Goal: Use online tool/utility: Utilize a website feature to perform a specific function

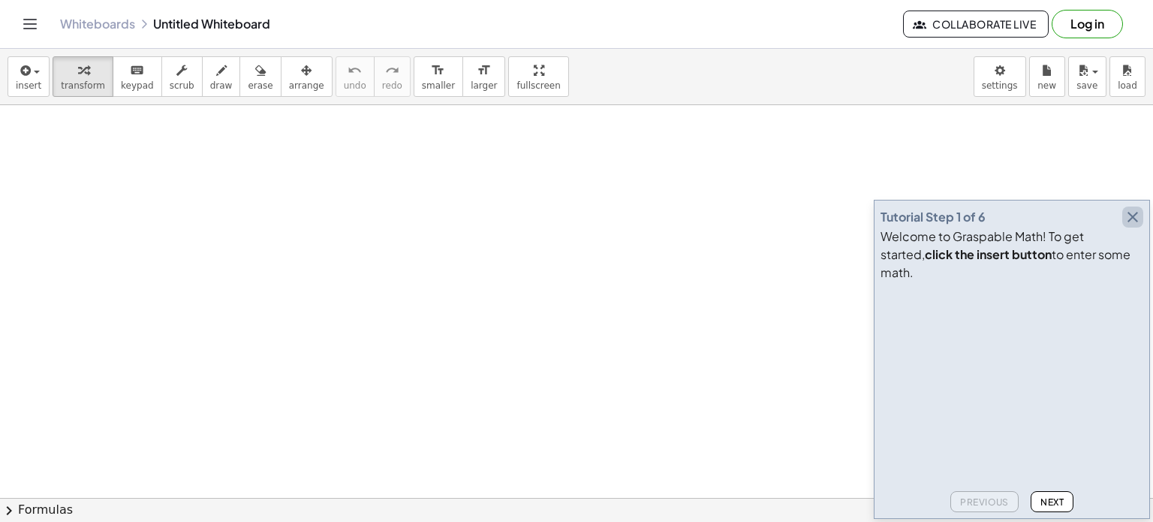
click at [1129, 226] on icon "button" at bounding box center [1133, 217] width 18 height 18
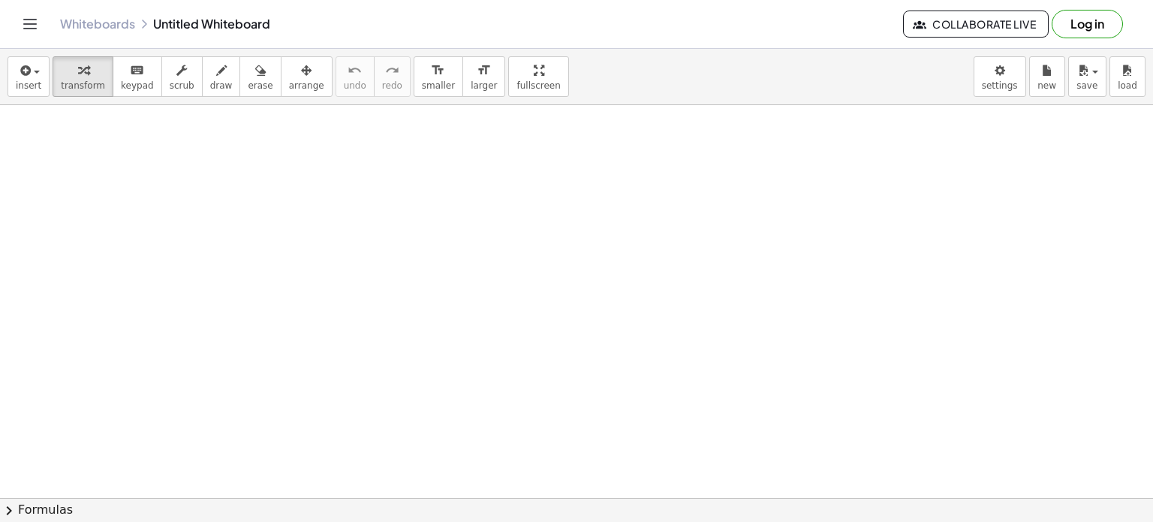
click at [8, 506] on span "chevron_right" at bounding box center [9, 510] width 18 height 18
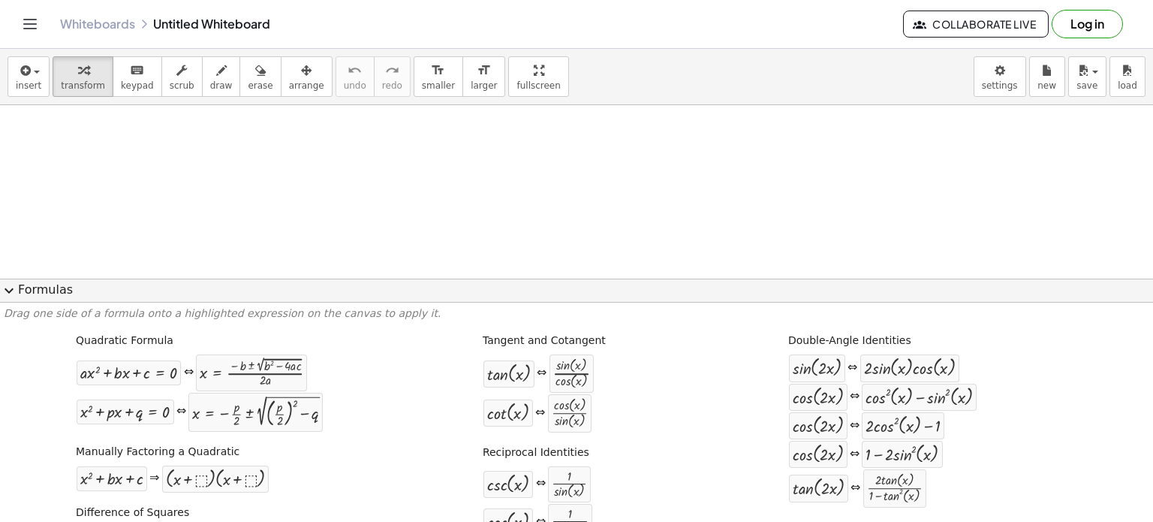
click at [14, 294] on span "expand_more" at bounding box center [9, 291] width 18 height 18
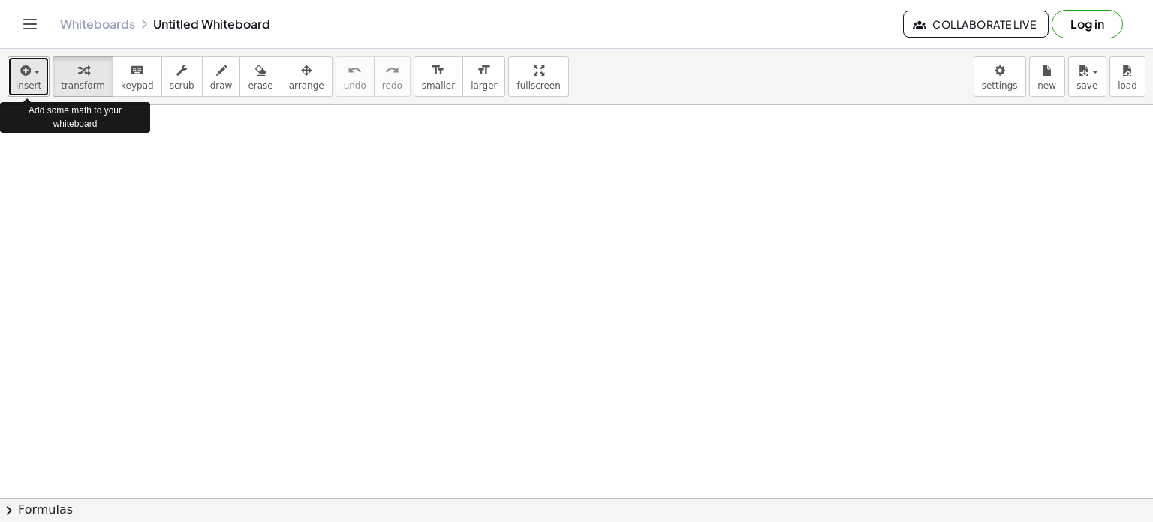
click at [18, 69] on icon "button" at bounding box center [24, 71] width 14 height 18
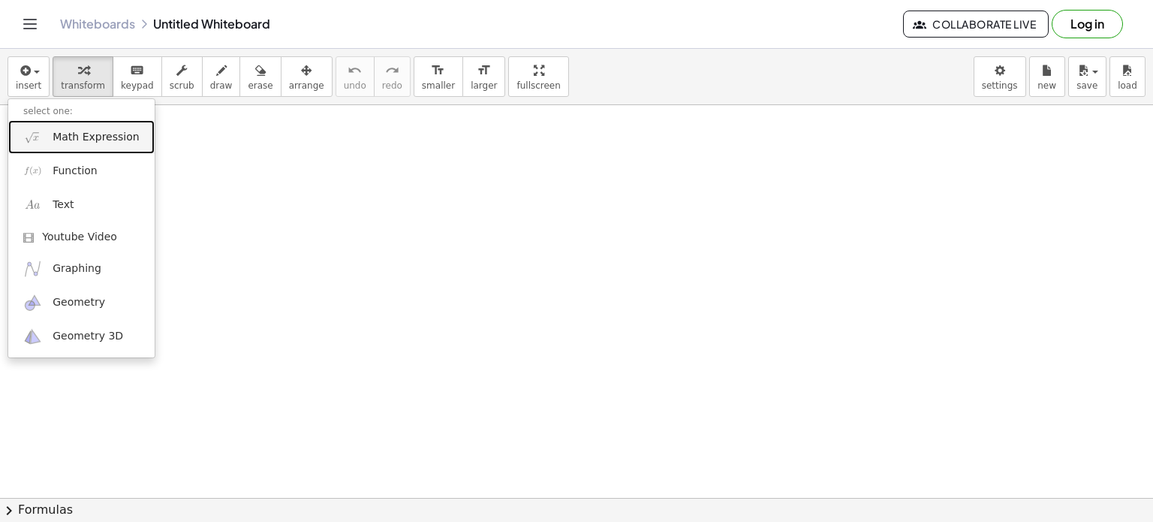
click at [103, 141] on span "Math Expression" at bounding box center [96, 137] width 86 height 15
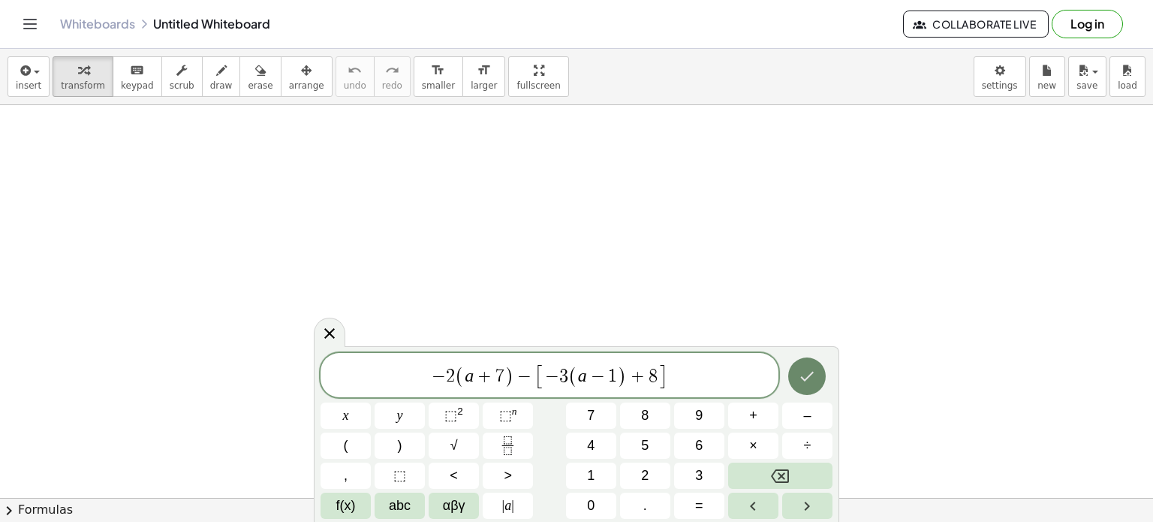
click at [809, 376] on icon "Done" at bounding box center [808, 376] width 14 height 10
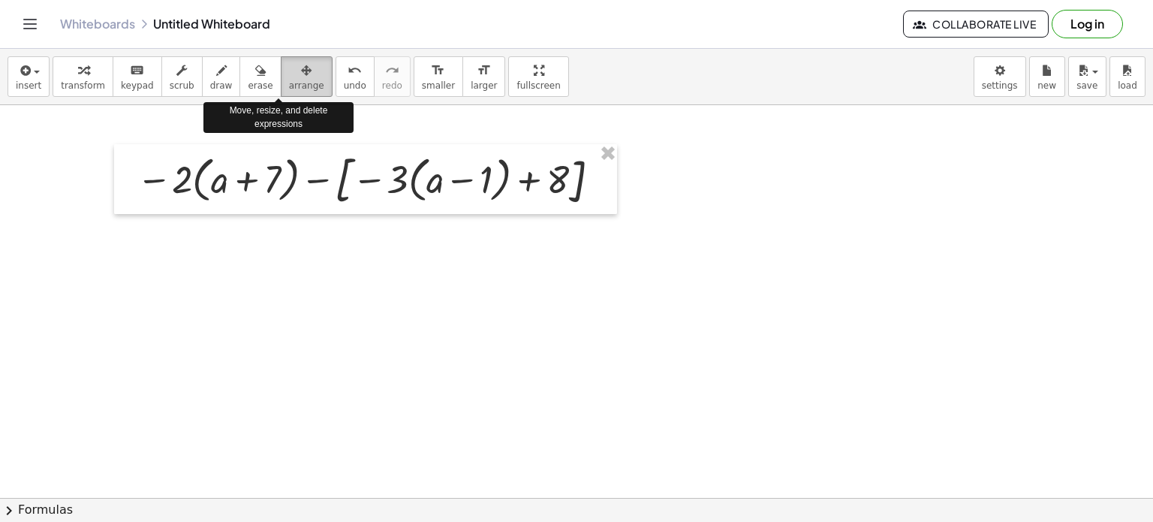
click at [301, 73] on icon "button" at bounding box center [306, 71] width 11 height 18
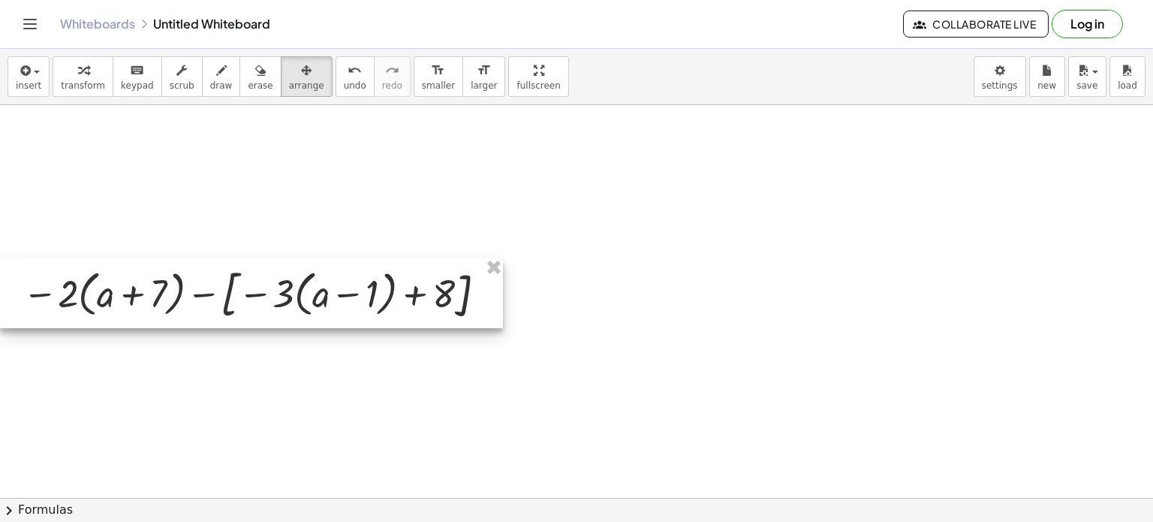
drag, startPoint x: 378, startPoint y: 152, endPoint x: 264, endPoint y: 264, distance: 159.3
click at [264, 264] on div at bounding box center [251, 293] width 503 height 70
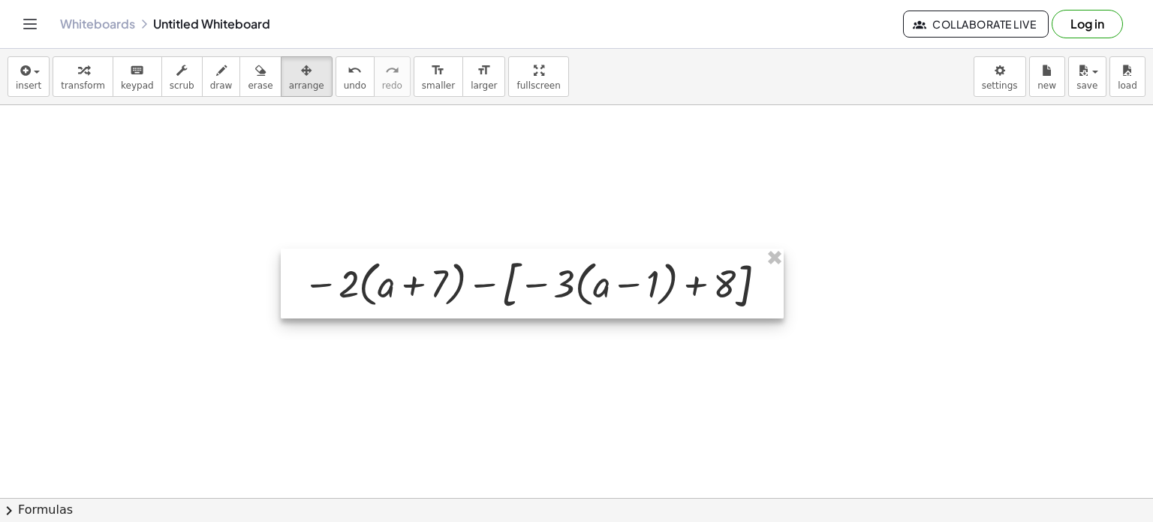
drag, startPoint x: 278, startPoint y: 297, endPoint x: 555, endPoint y: 290, distance: 277.1
click at [555, 290] on div at bounding box center [532, 283] width 503 height 70
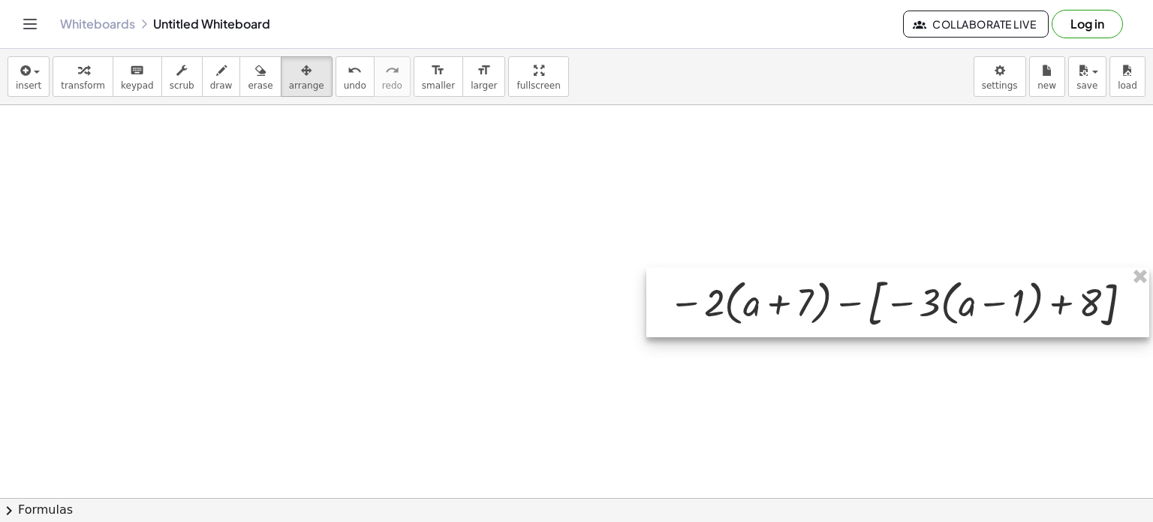
drag, startPoint x: 715, startPoint y: 301, endPoint x: 1098, endPoint y: 321, distance: 384.1
click at [1098, 321] on div at bounding box center [897, 302] width 503 height 70
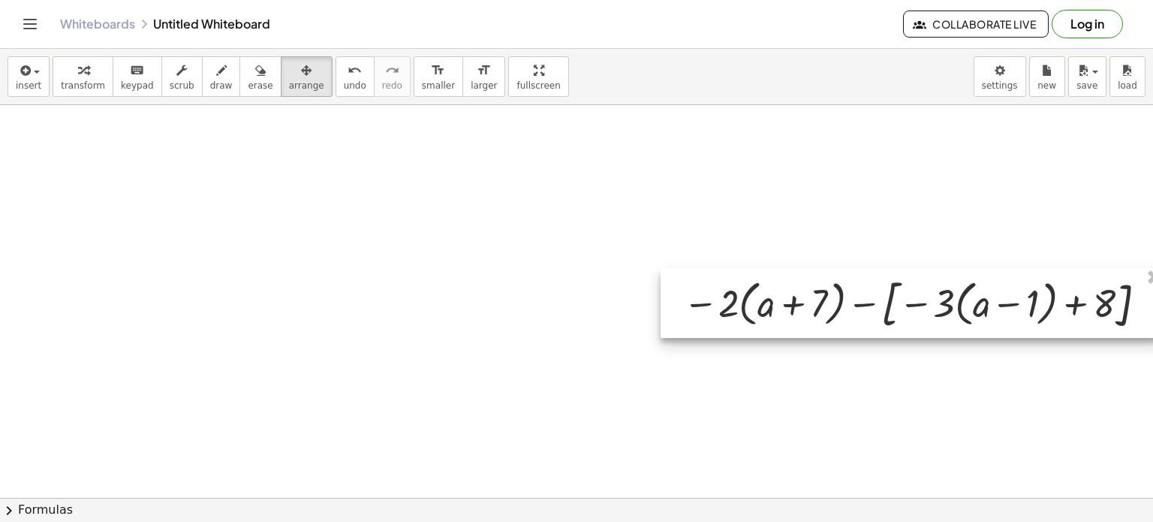
drag, startPoint x: 1063, startPoint y: 316, endPoint x: 982, endPoint y: 324, distance: 81.4
click at [980, 327] on div at bounding box center [912, 305] width 503 height 70
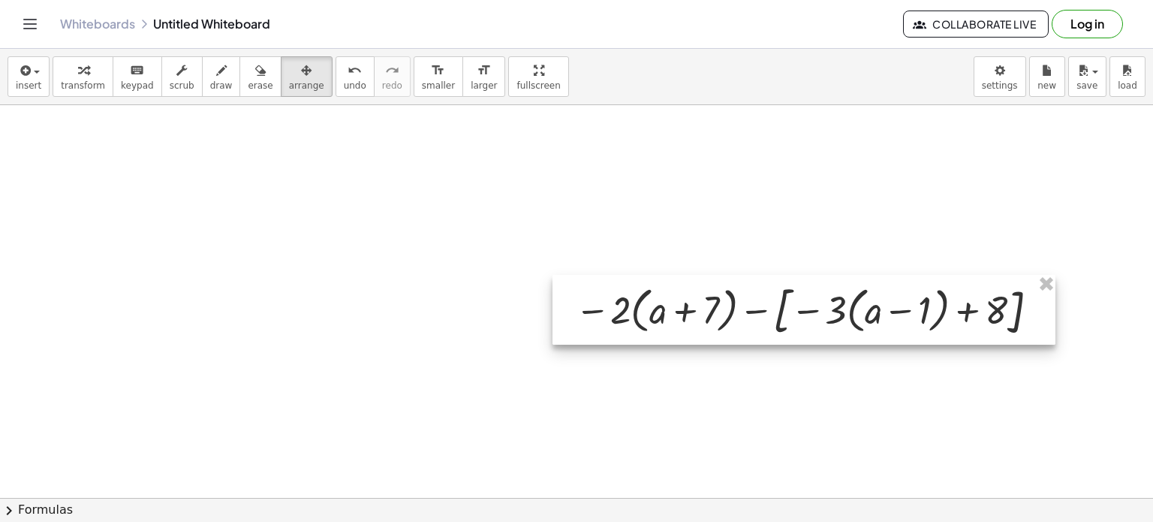
drag, startPoint x: 983, startPoint y: 324, endPoint x: 882, endPoint y: 330, distance: 101.5
click at [882, 330] on div at bounding box center [804, 310] width 503 height 70
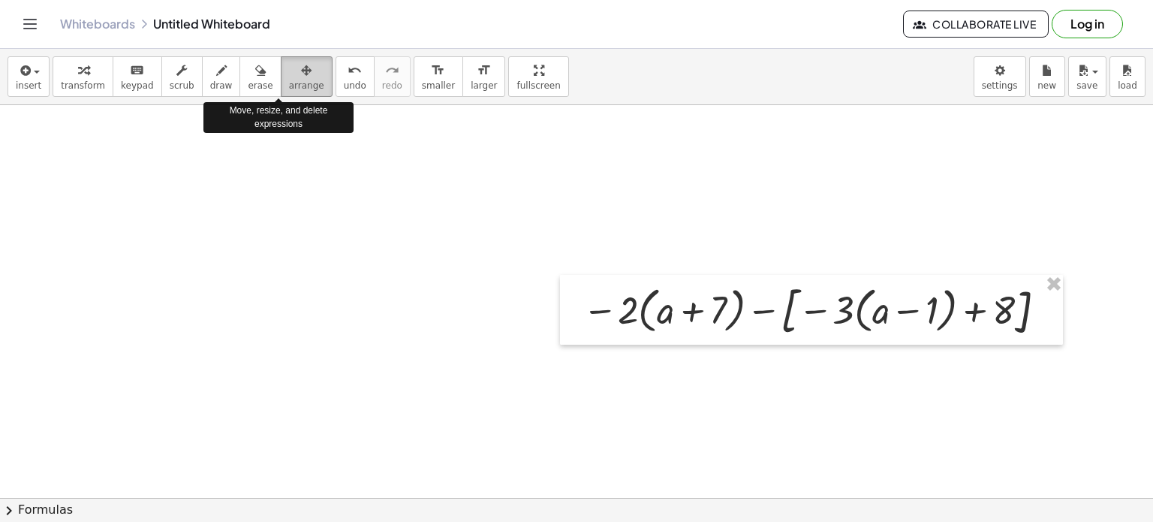
click at [289, 75] on div "button" at bounding box center [306, 70] width 35 height 18
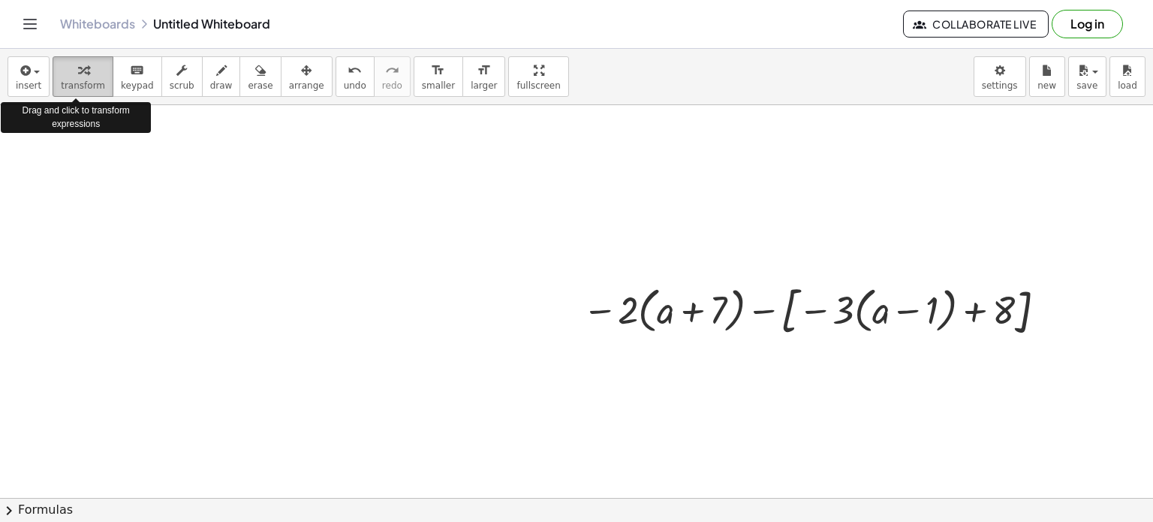
click at [78, 72] on icon "button" at bounding box center [83, 71] width 11 height 18
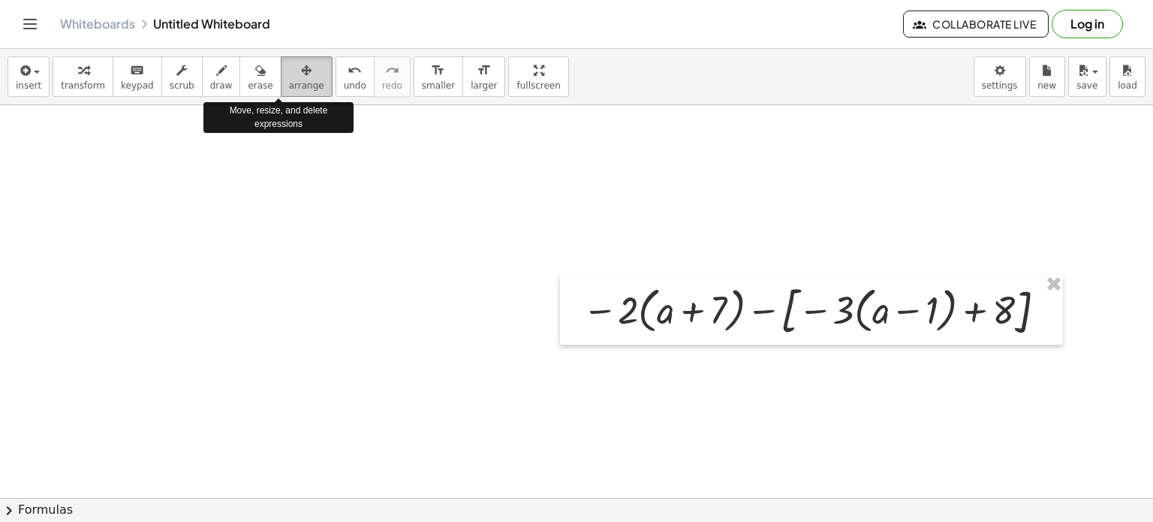
click at [301, 64] on icon "button" at bounding box center [306, 71] width 11 height 18
click at [289, 83] on span "arrange" at bounding box center [306, 85] width 35 height 11
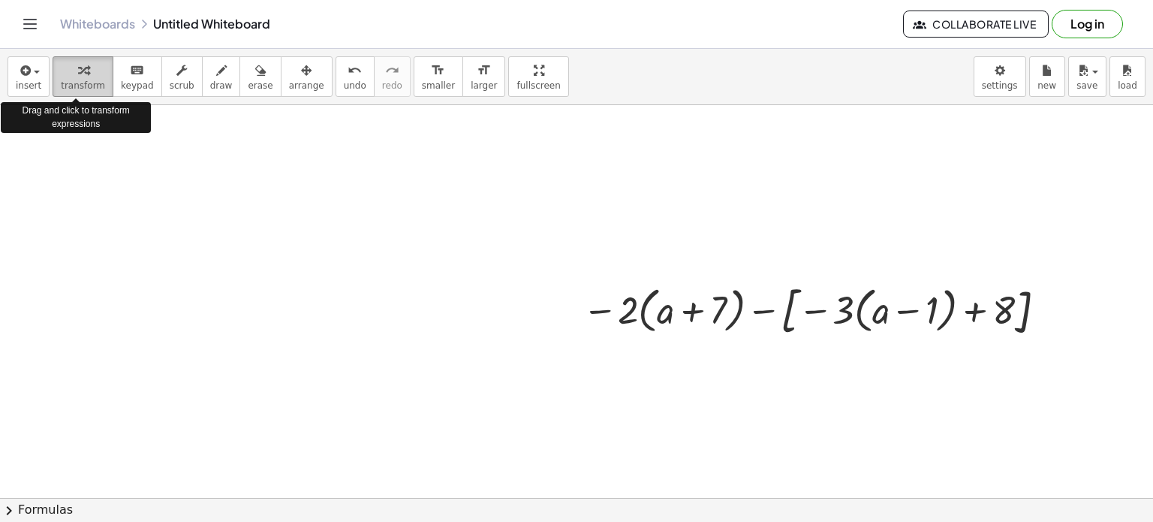
click at [83, 83] on span "transform" at bounding box center [83, 85] width 44 height 11
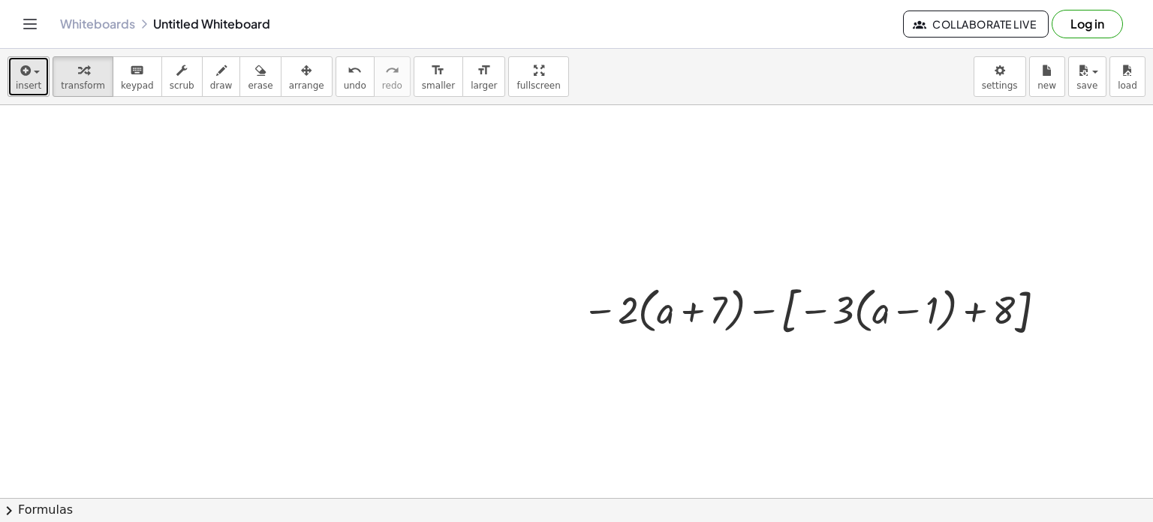
click at [31, 84] on span "insert" at bounding box center [29, 85] width 26 height 11
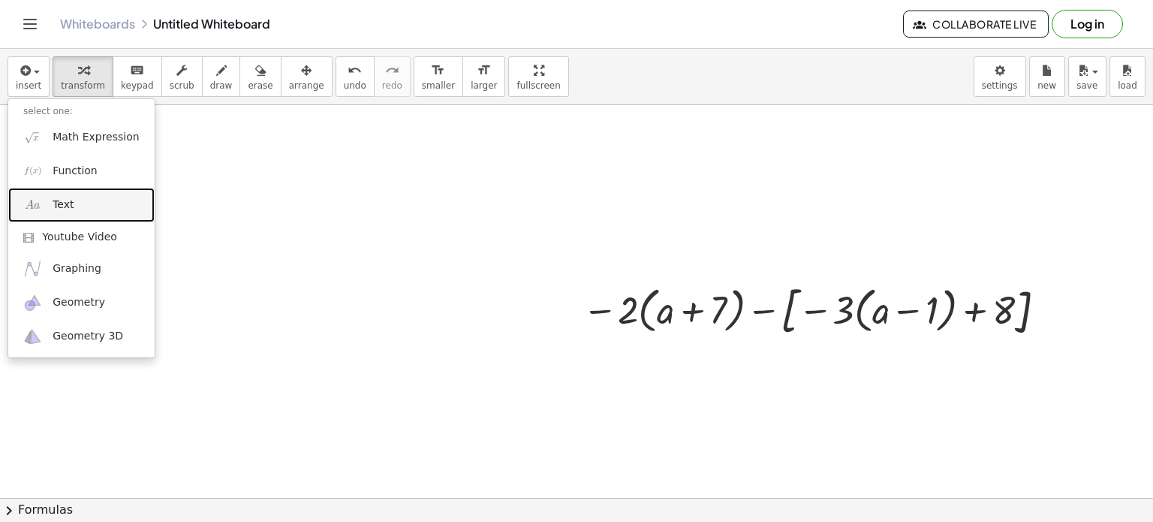
click at [60, 199] on span "Text" at bounding box center [63, 204] width 21 height 15
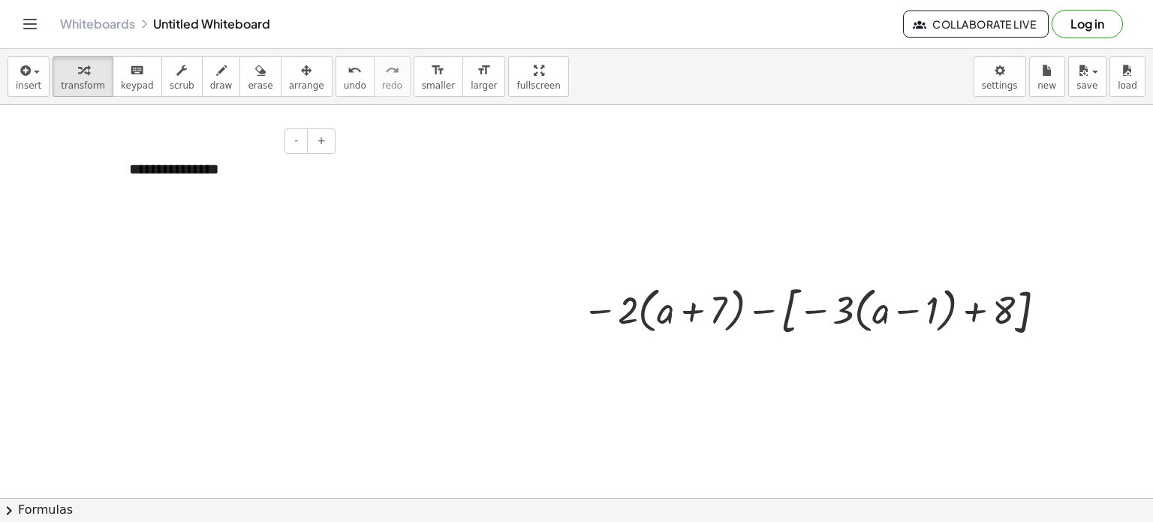
click at [238, 166] on div "**********" at bounding box center [226, 169] width 225 height 52
click at [210, 176] on div "**********" at bounding box center [226, 169] width 225 height 52
click at [202, 171] on div "**********" at bounding box center [226, 169] width 225 height 52
click at [315, 200] on div "**********" at bounding box center [226, 179] width 225 height 73
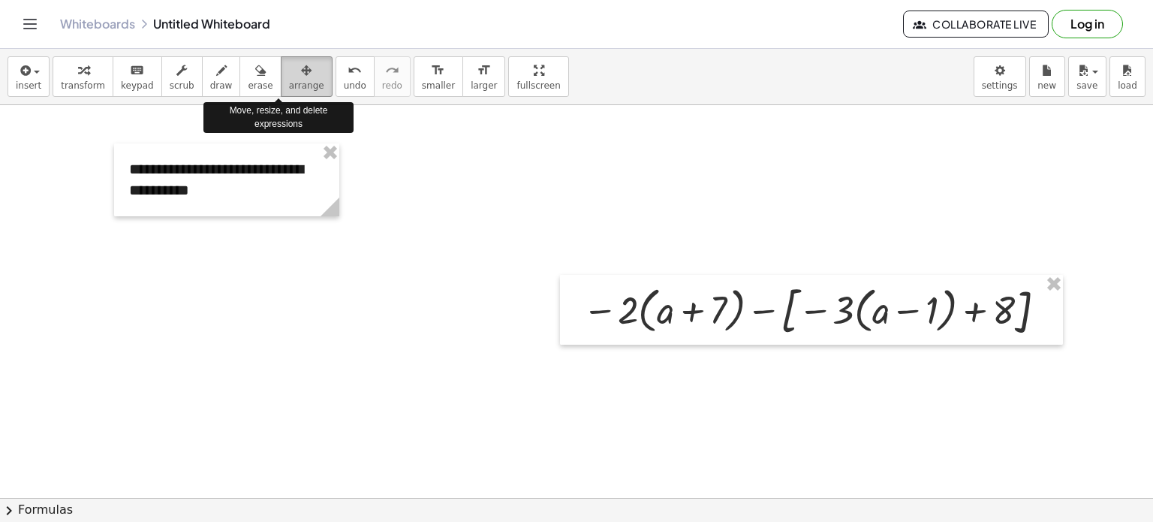
click at [301, 66] on icon "button" at bounding box center [306, 71] width 11 height 18
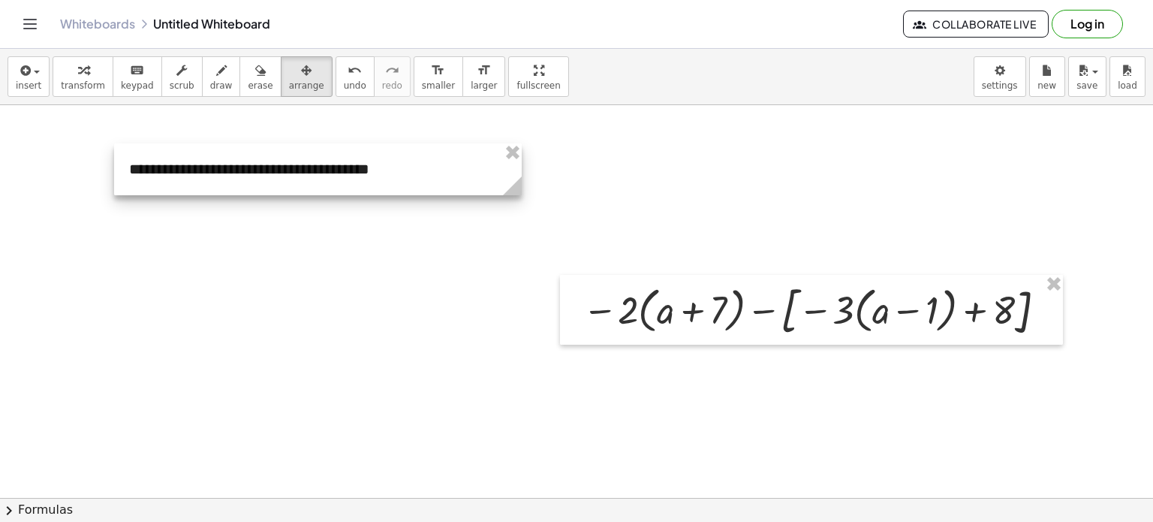
drag, startPoint x: 337, startPoint y: 205, endPoint x: 520, endPoint y: 180, distance: 184.1
click at [520, 180] on icon at bounding box center [512, 185] width 19 height 19
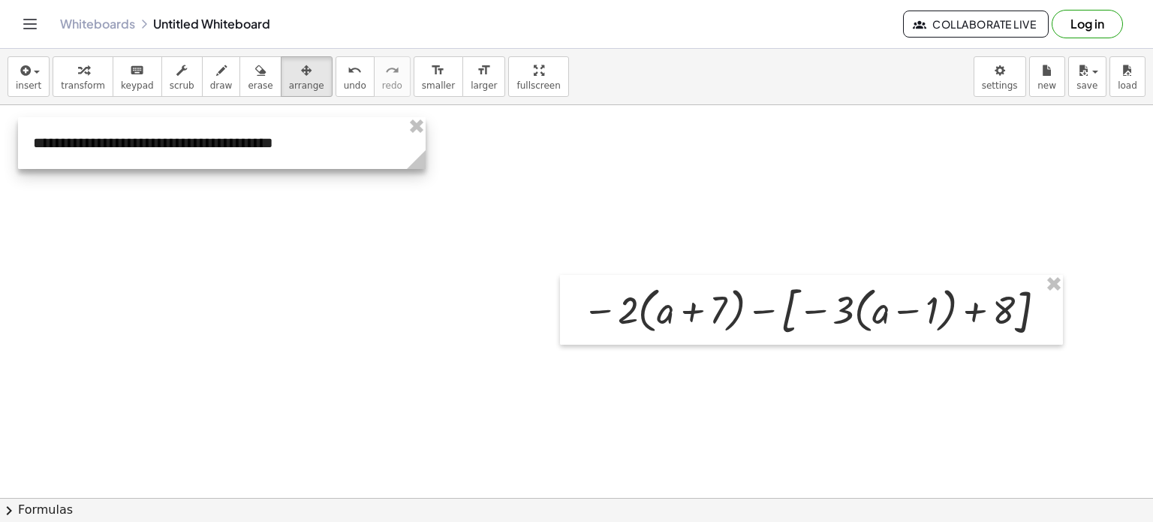
drag, startPoint x: 408, startPoint y: 170, endPoint x: 303, endPoint y: 144, distance: 108.3
click at [303, 144] on div at bounding box center [222, 143] width 408 height 52
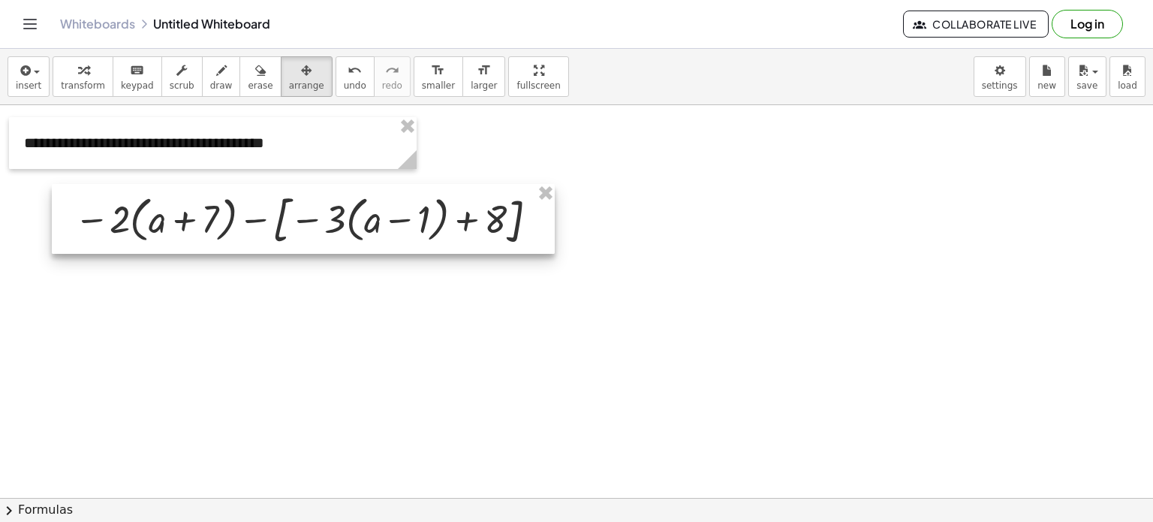
drag, startPoint x: 622, startPoint y: 300, endPoint x: 113, endPoint y: 209, distance: 517.0
click at [113, 209] on div at bounding box center [303, 219] width 503 height 70
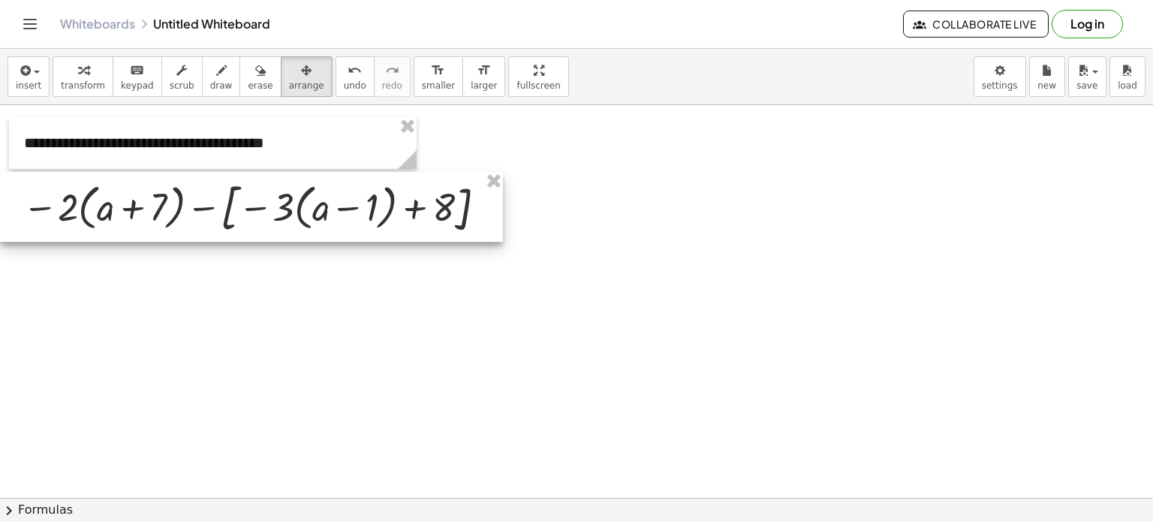
drag, startPoint x: 113, startPoint y: 209, endPoint x: 41, endPoint y: 198, distance: 72.9
click at [41, 198] on div at bounding box center [251, 207] width 503 height 70
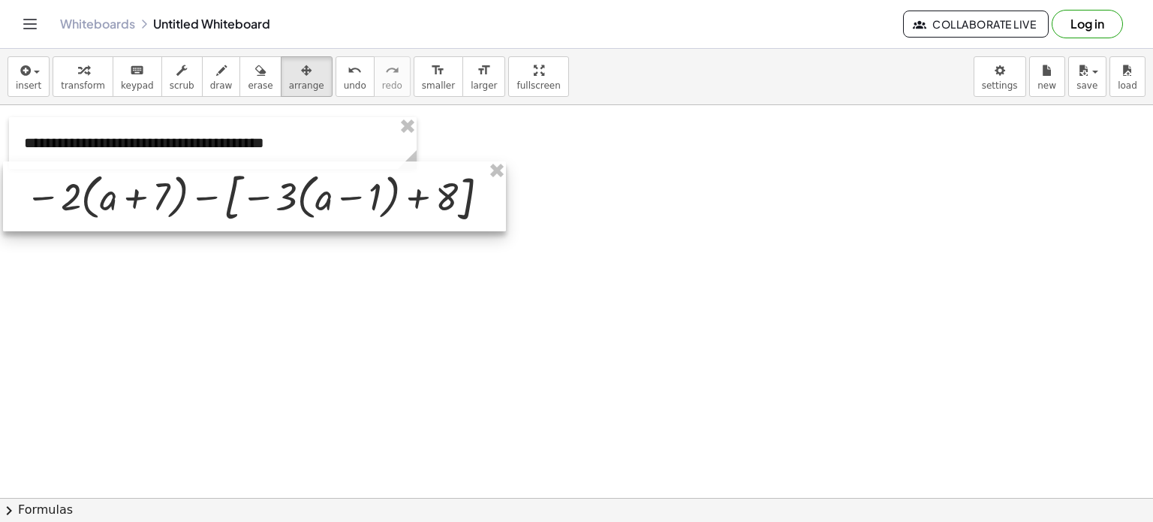
drag, startPoint x: 255, startPoint y: 218, endPoint x: 257, endPoint y: 211, distance: 7.7
click at [257, 211] on div at bounding box center [254, 196] width 503 height 70
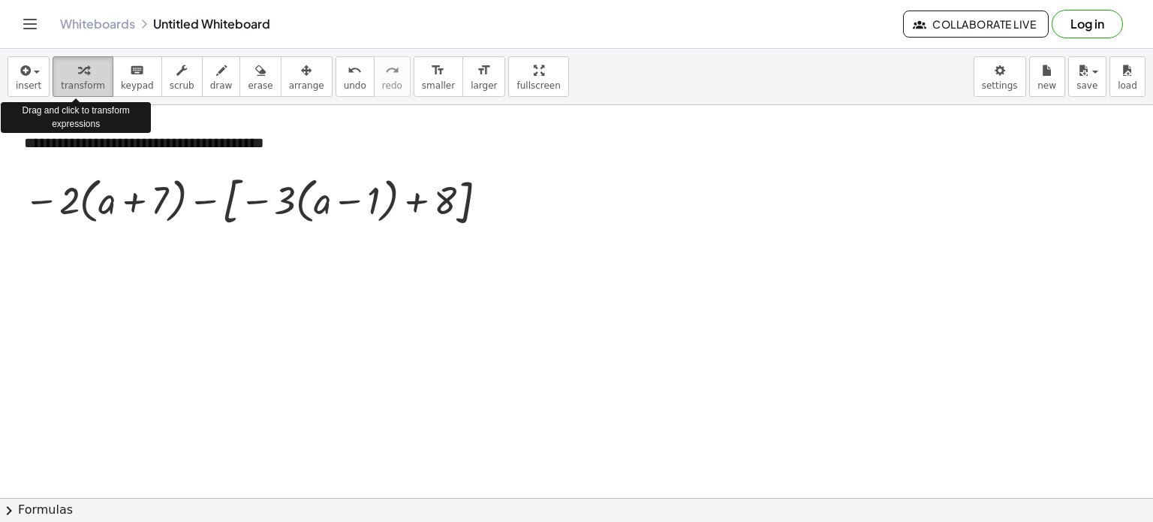
click at [84, 80] on span "transform" at bounding box center [83, 85] width 44 height 11
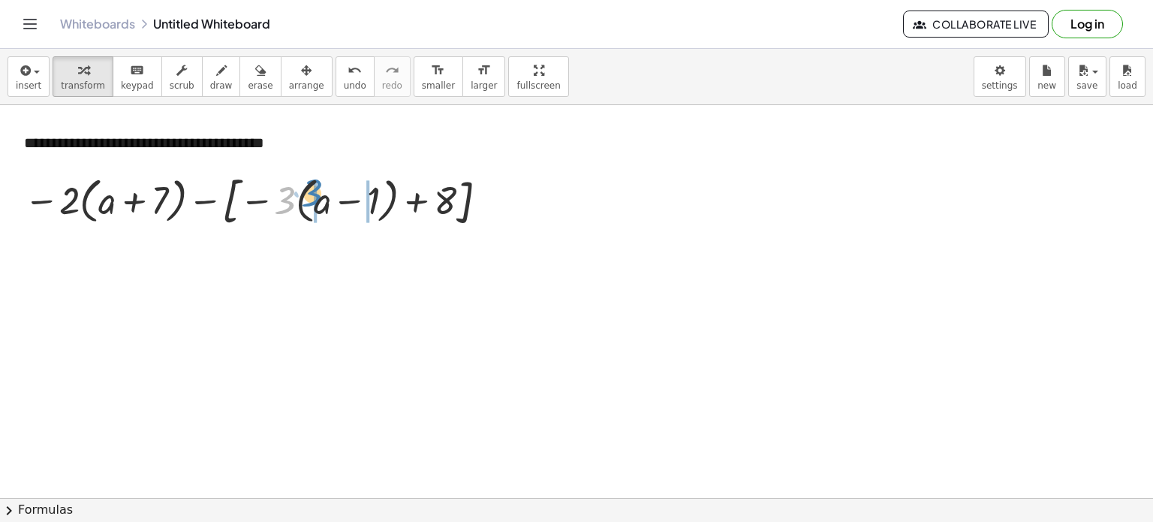
drag, startPoint x: 284, startPoint y: 193, endPoint x: 311, endPoint y: 186, distance: 27.9
click at [311, 186] on div at bounding box center [259, 200] width 484 height 62
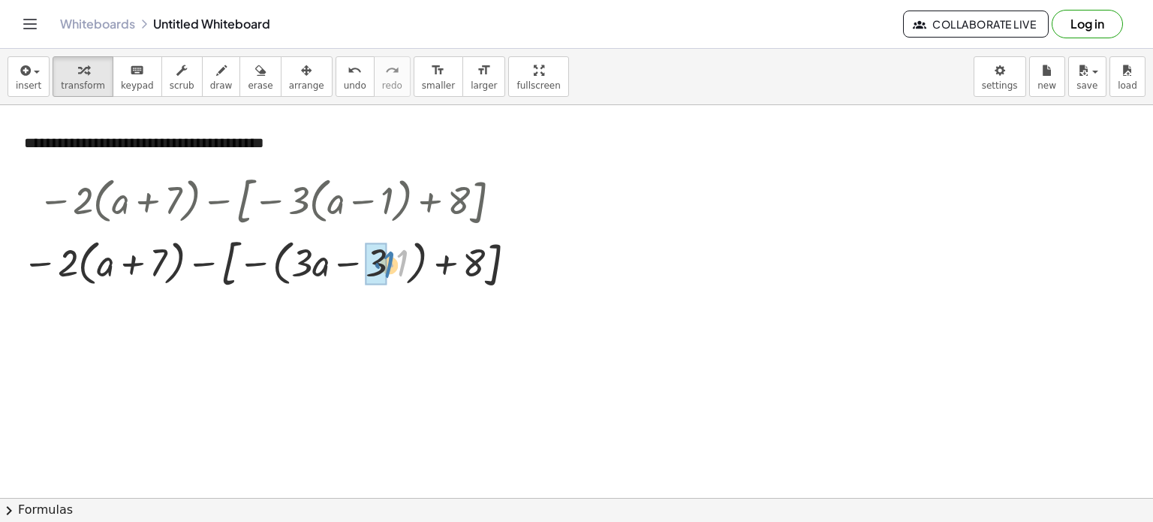
drag, startPoint x: 402, startPoint y: 264, endPoint x: 390, endPoint y: 267, distance: 12.2
click at [390, 267] on div at bounding box center [272, 262] width 514 height 62
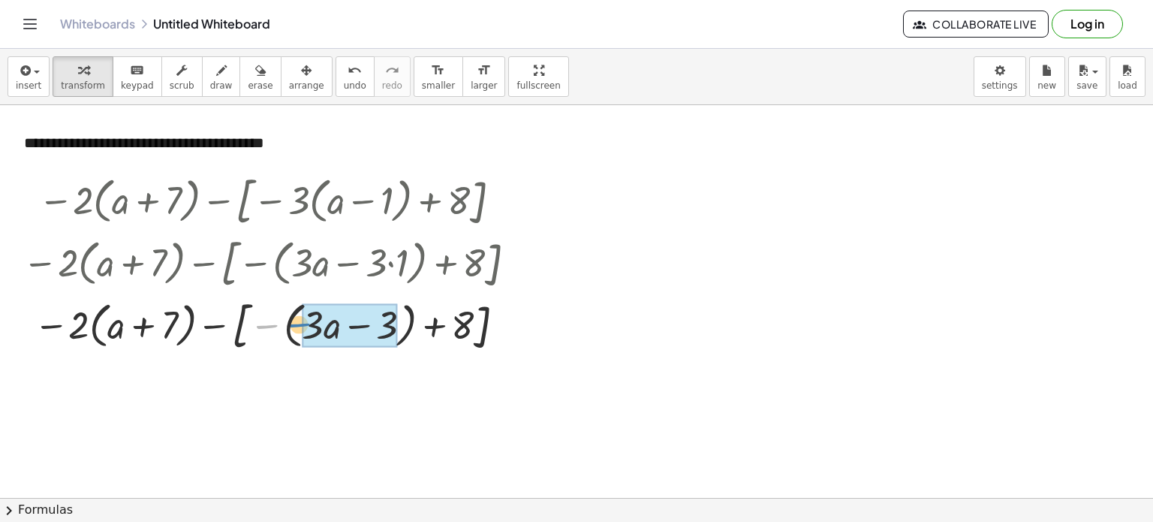
drag, startPoint x: 264, startPoint y: 325, endPoint x: 297, endPoint y: 324, distance: 33.8
click at [297, 324] on div at bounding box center [272, 325] width 514 height 62
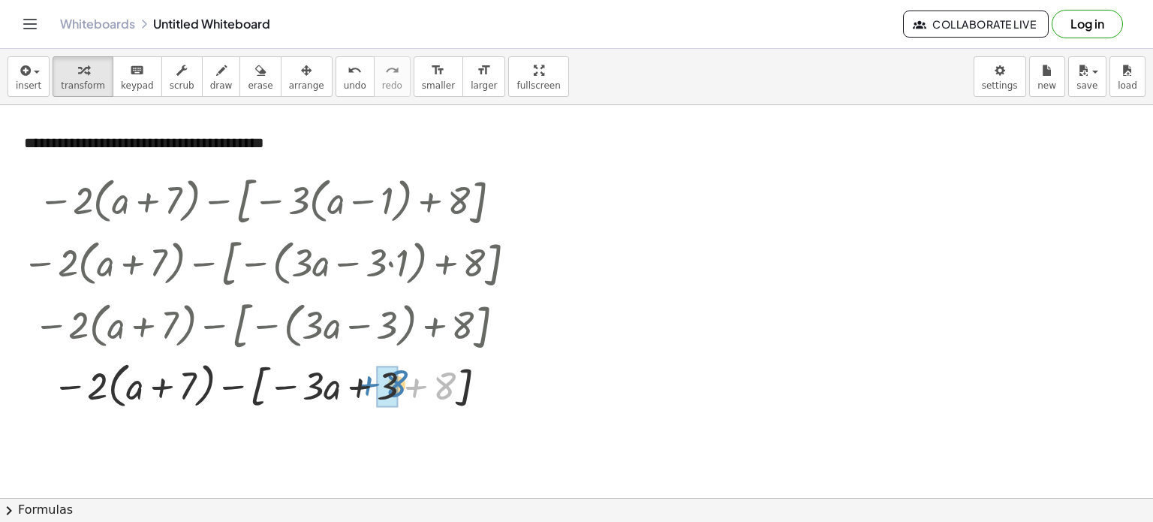
drag, startPoint x: 438, startPoint y: 388, endPoint x: 387, endPoint y: 386, distance: 51.9
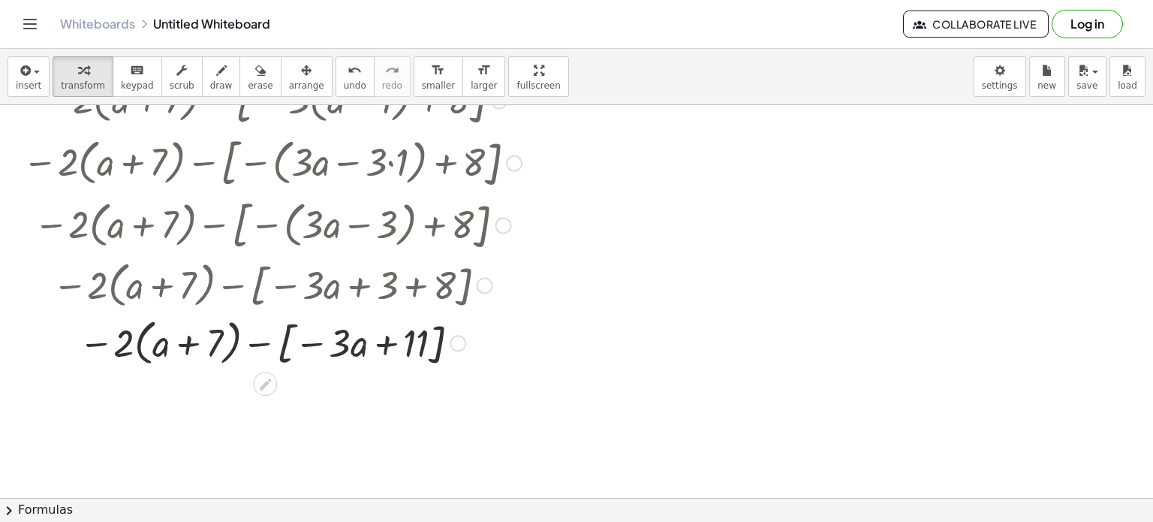
scroll to position [102, 0]
drag, startPoint x: 261, startPoint y: 345, endPoint x: 309, endPoint y: 346, distance: 48.1
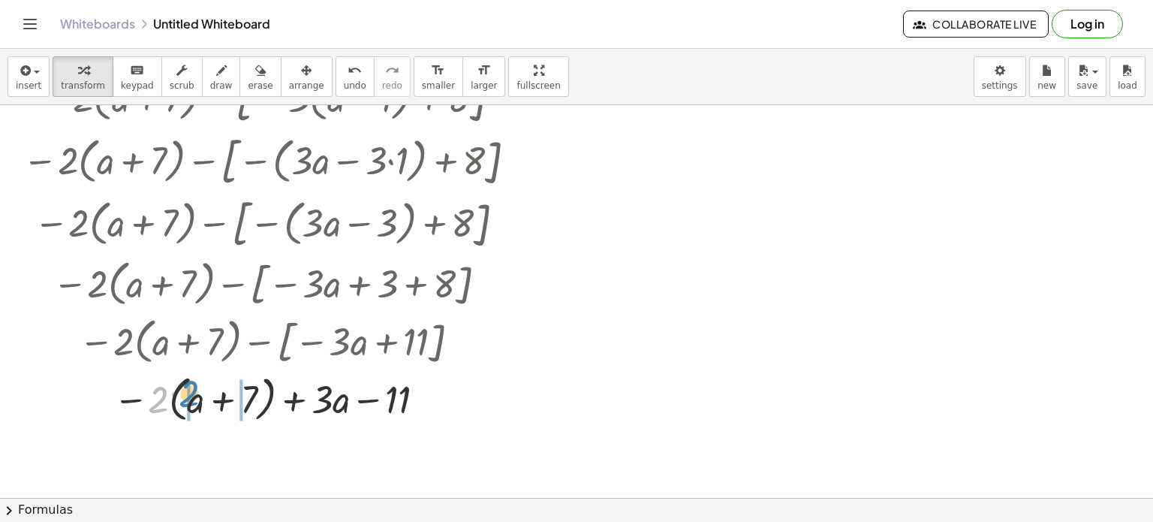
drag, startPoint x: 159, startPoint y: 393, endPoint x: 189, endPoint y: 389, distance: 30.3
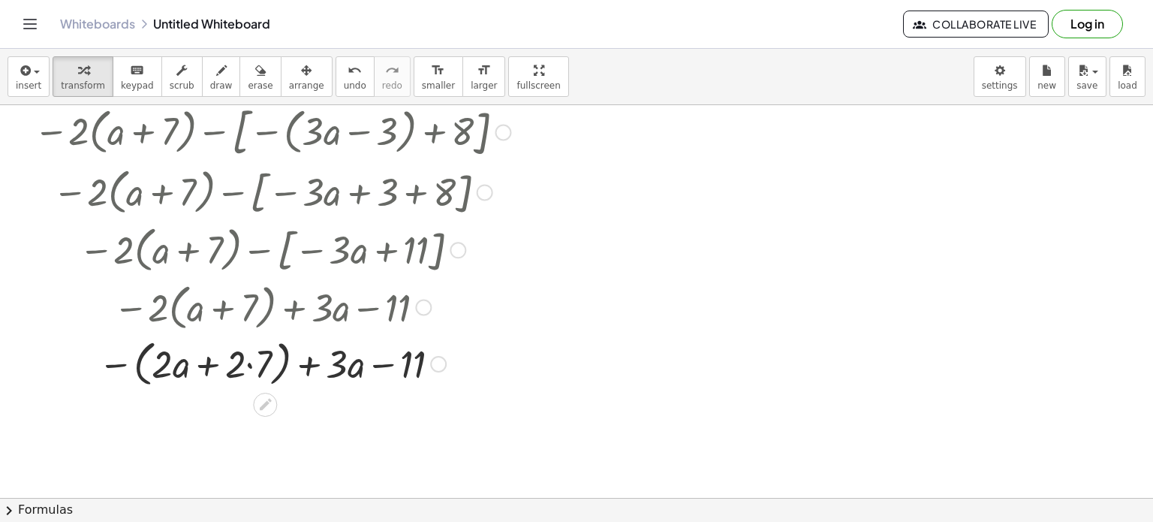
scroll to position [194, 0]
drag, startPoint x: 258, startPoint y: 374, endPoint x: 236, endPoint y: 373, distance: 21.8
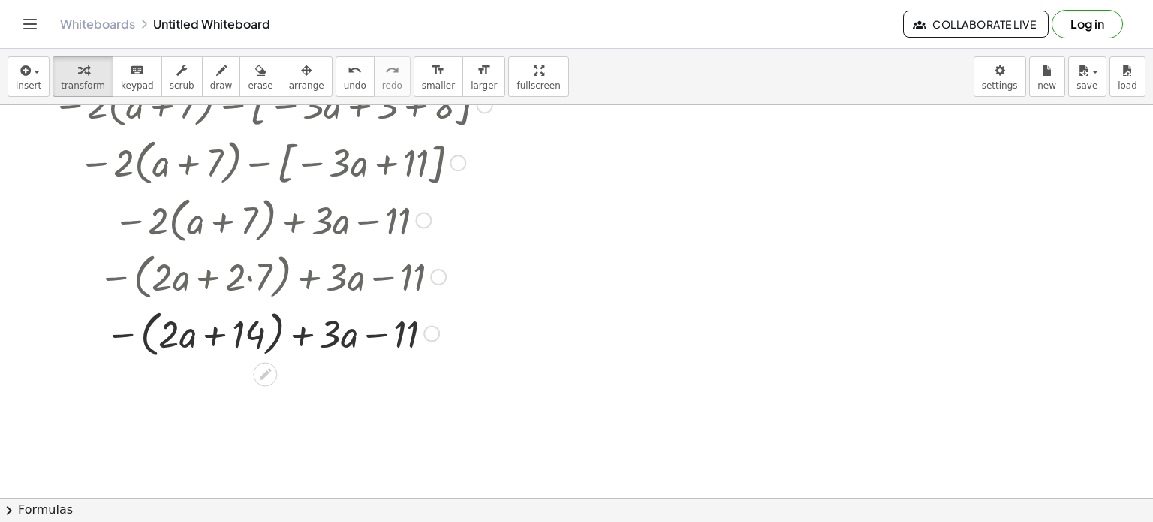
scroll to position [288, 0]
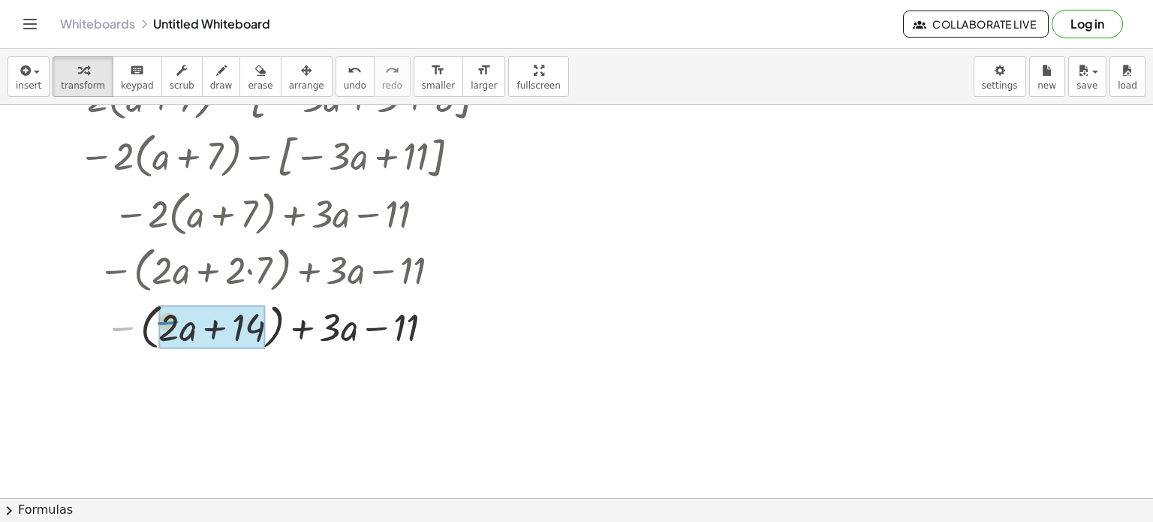
drag, startPoint x: 126, startPoint y: 332, endPoint x: 170, endPoint y: 329, distance: 44.4
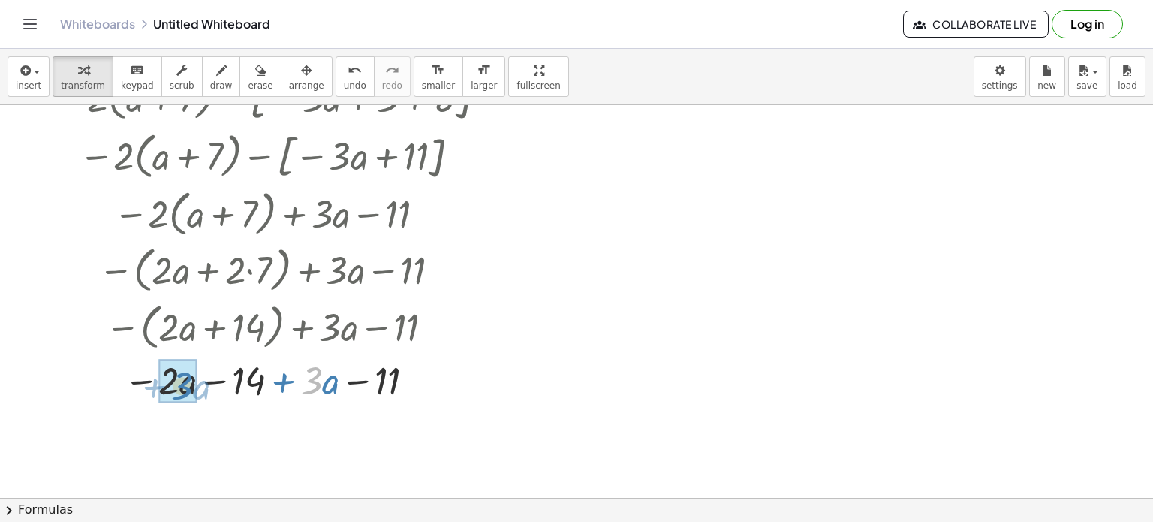
drag, startPoint x: 317, startPoint y: 377, endPoint x: 187, endPoint y: 383, distance: 130.0
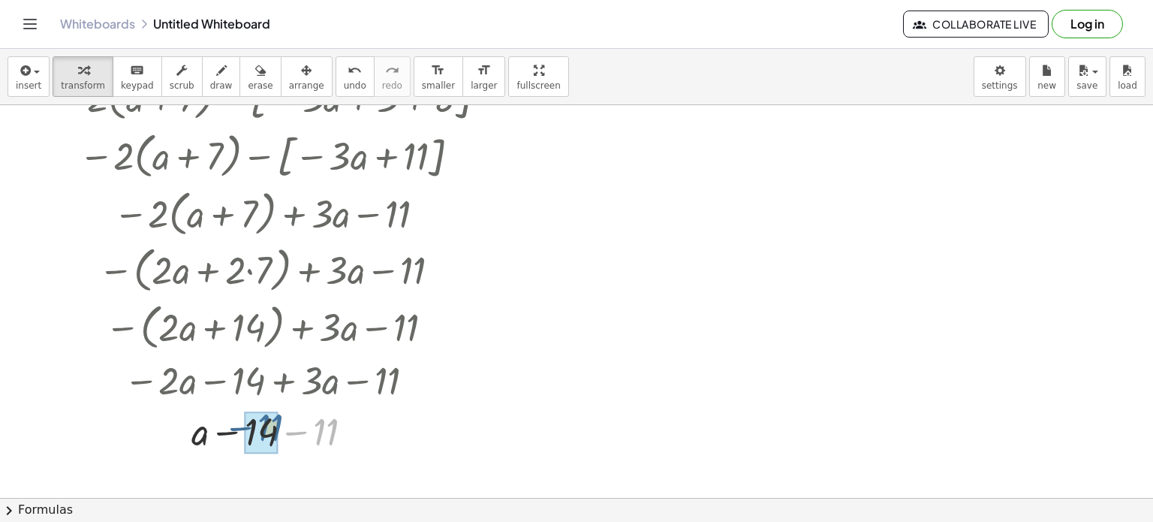
drag, startPoint x: 330, startPoint y: 436, endPoint x: 276, endPoint y: 435, distance: 54.8
click at [276, 435] on div at bounding box center [272, 430] width 514 height 51
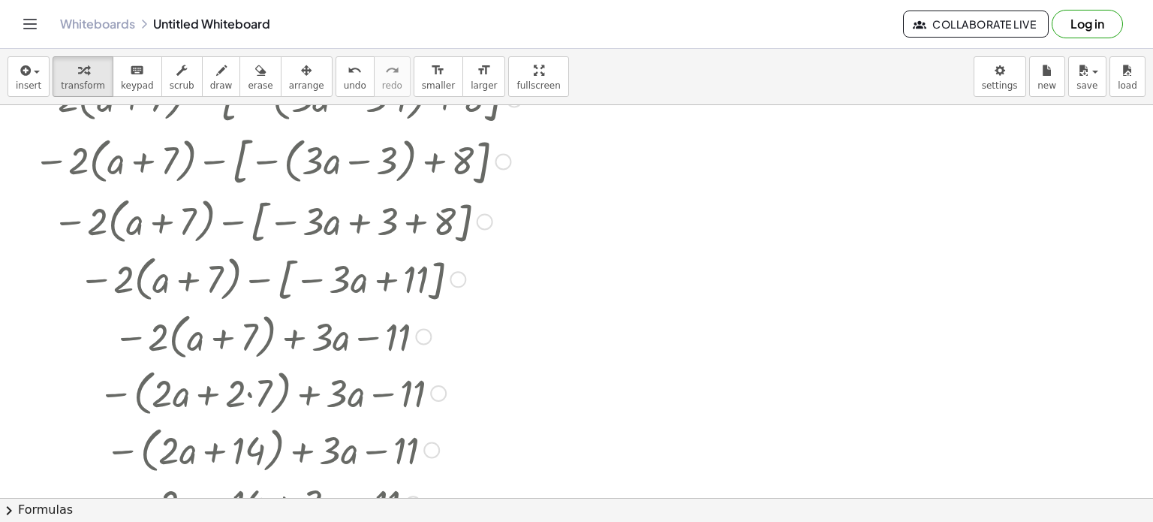
scroll to position [162, 0]
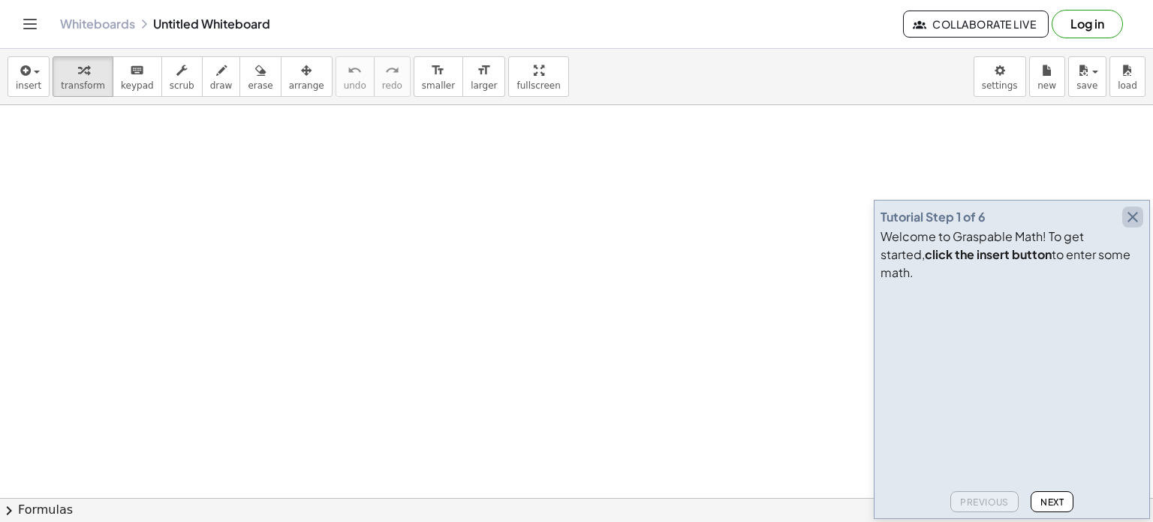
click at [1129, 226] on icon "button" at bounding box center [1133, 217] width 18 height 18
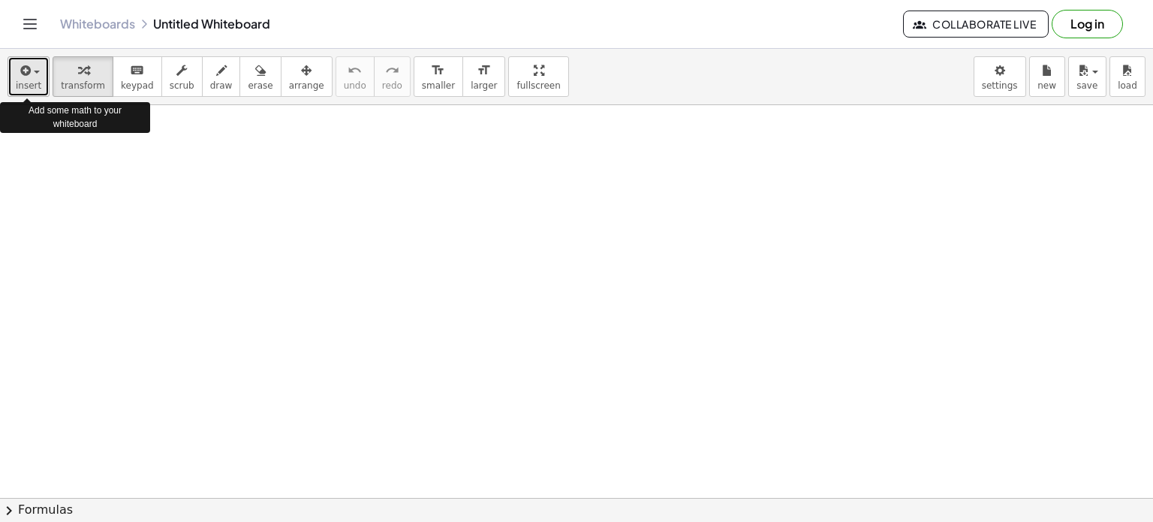
click at [27, 68] on icon "button" at bounding box center [24, 71] width 14 height 18
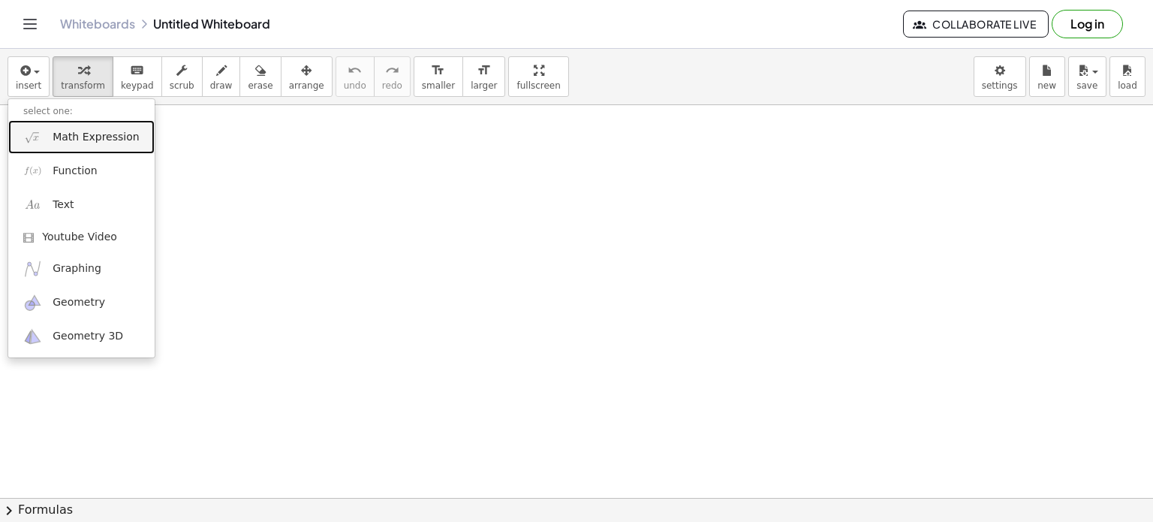
click at [102, 139] on span "Math Expression" at bounding box center [96, 137] width 86 height 15
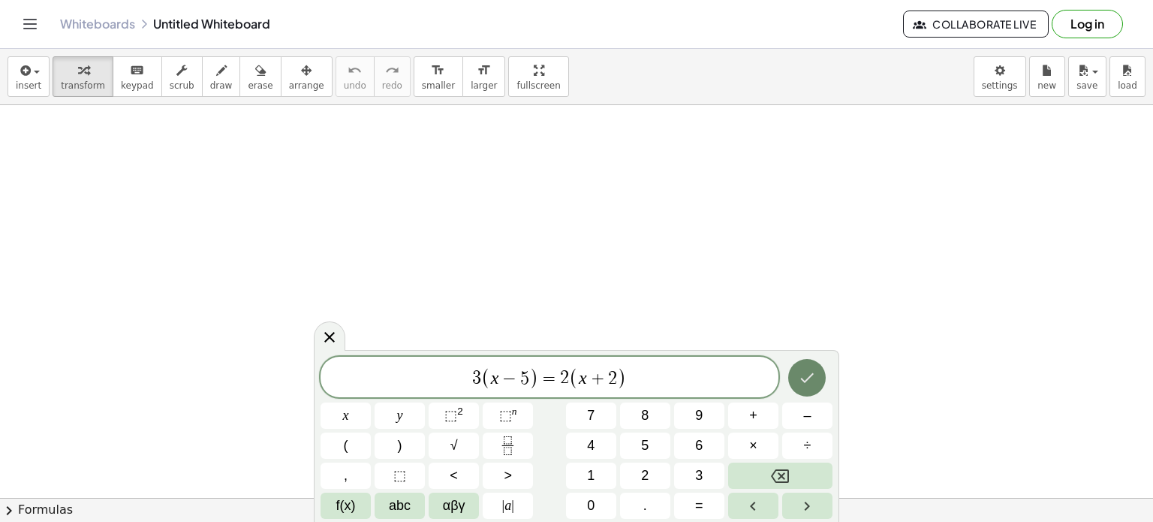
click at [801, 378] on icon "Done" at bounding box center [807, 378] width 18 height 18
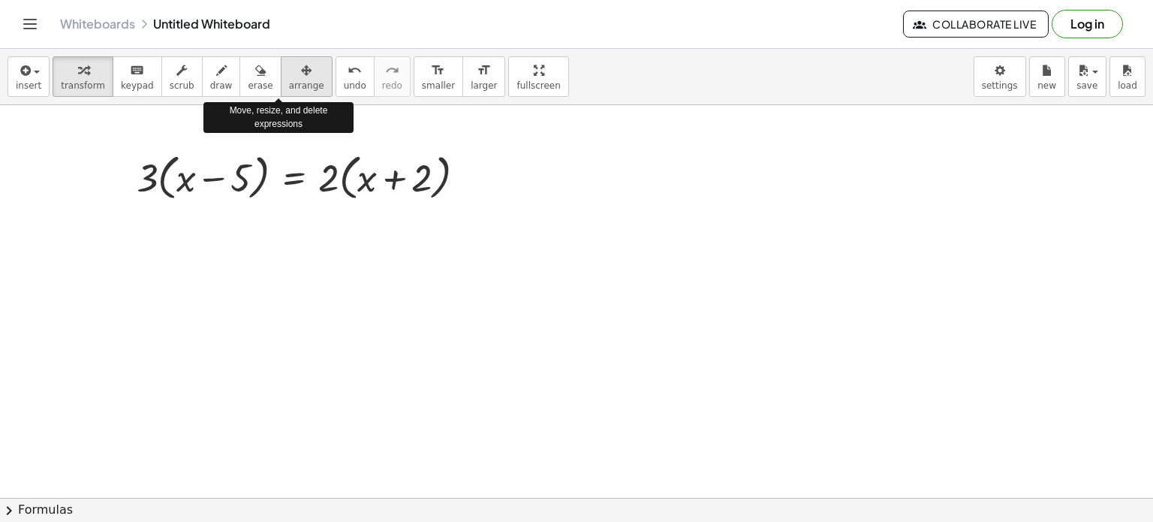
click at [289, 80] on span "arrange" at bounding box center [306, 85] width 35 height 11
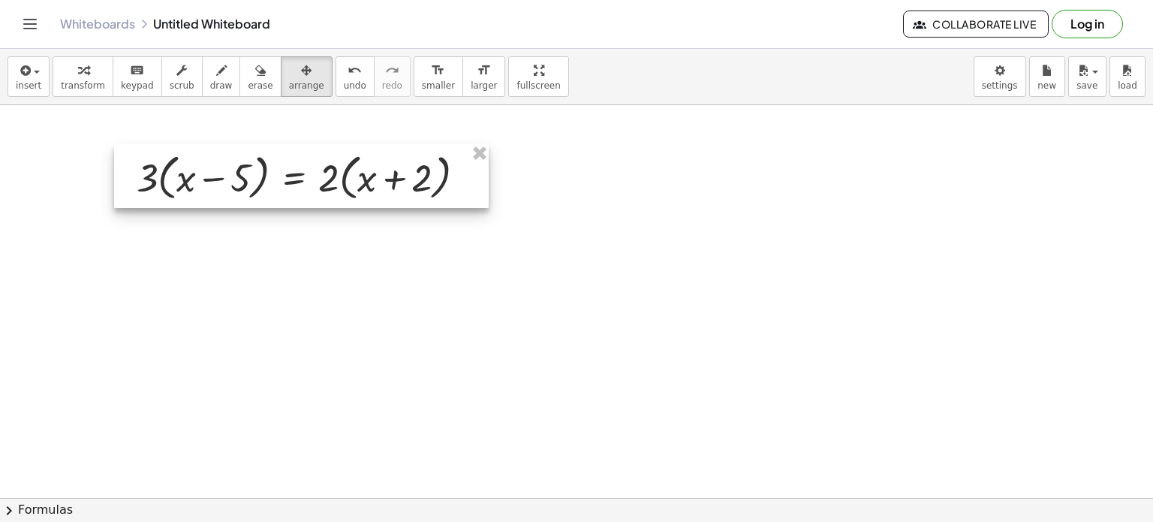
drag, startPoint x: 310, startPoint y: 140, endPoint x: 395, endPoint y: 195, distance: 101.4
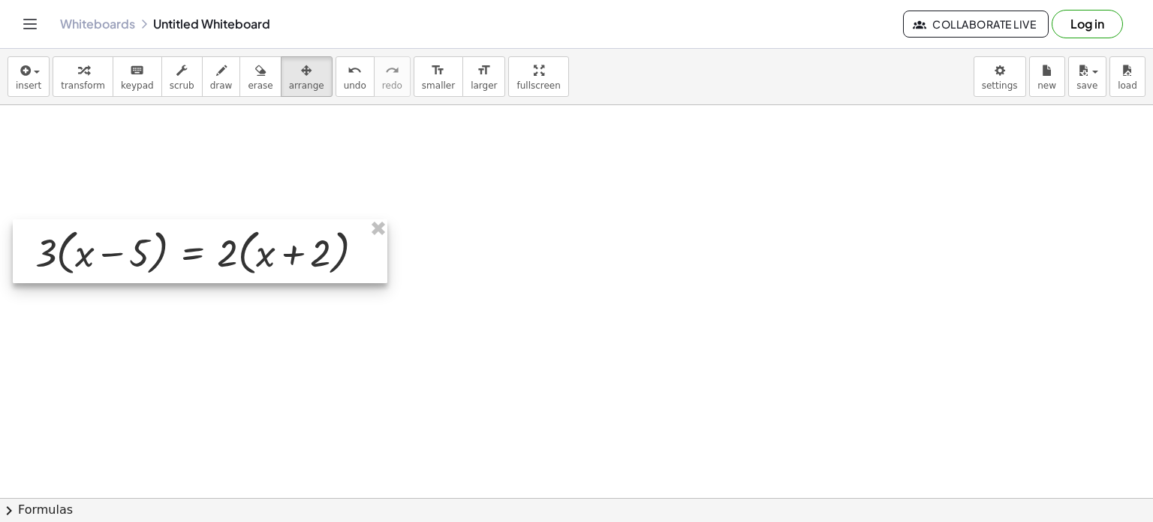
drag, startPoint x: 394, startPoint y: 195, endPoint x: 293, endPoint y: 270, distance: 126.1
click at [293, 270] on div at bounding box center [200, 251] width 375 height 65
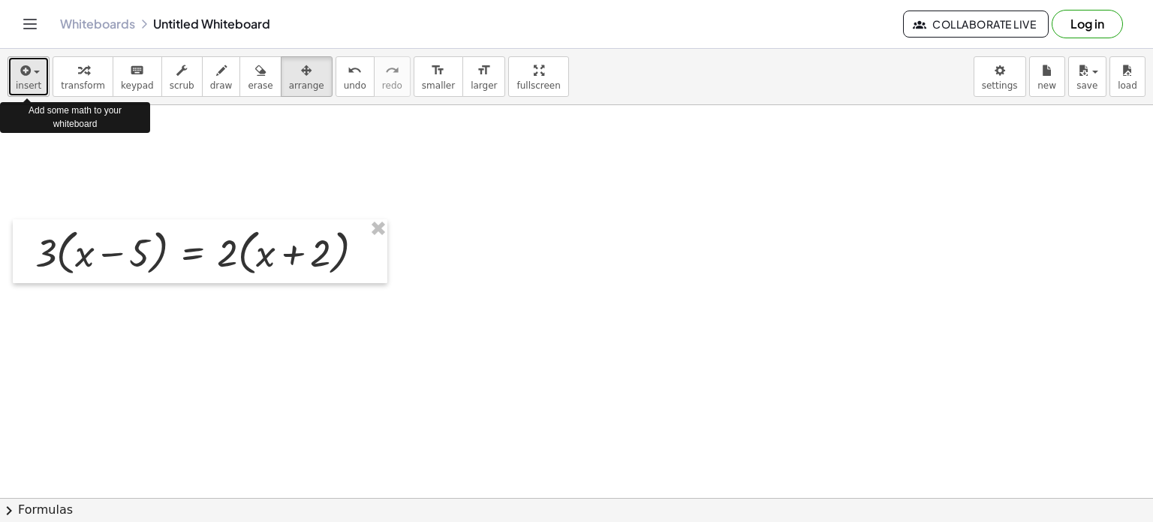
click at [21, 74] on icon "button" at bounding box center [24, 71] width 14 height 18
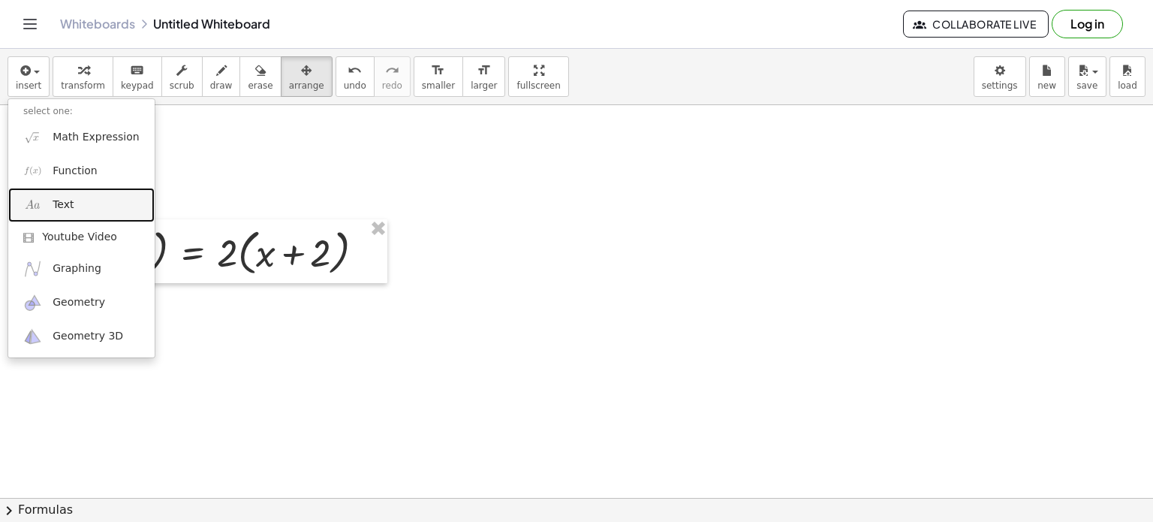
click at [75, 208] on link "Text" at bounding box center [81, 205] width 146 height 34
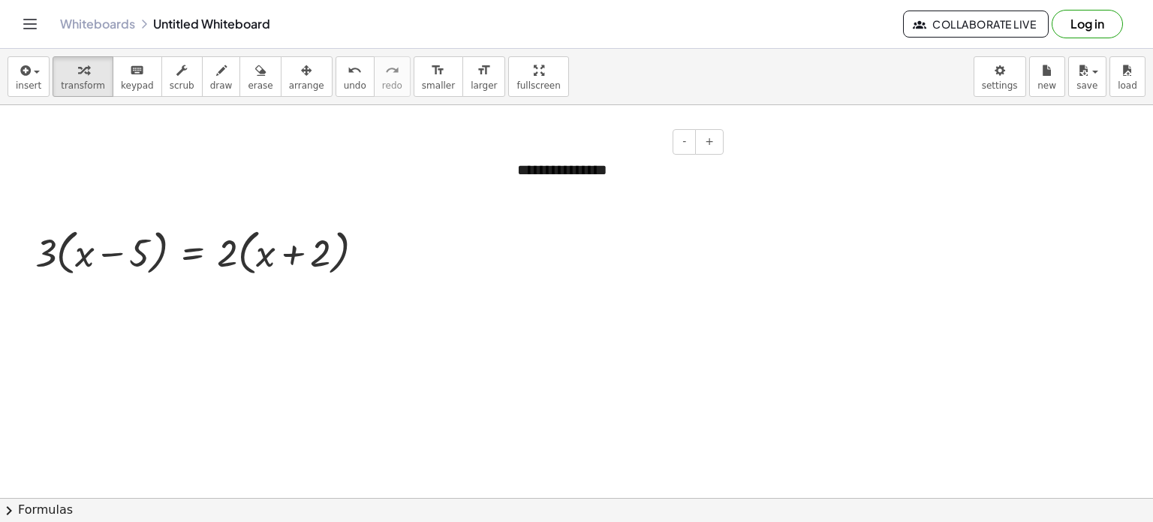
click at [610, 166] on div "**********" at bounding box center [614, 170] width 225 height 52
click at [523, 168] on div "**********" at bounding box center [614, 170] width 225 height 52
drag, startPoint x: 521, startPoint y: 167, endPoint x: 718, endPoint y: 152, distance: 197.3
click at [718, 152] on div "**********" at bounding box center [614, 170] width 225 height 52
click at [717, 140] on button "+" at bounding box center [709, 142] width 29 height 26
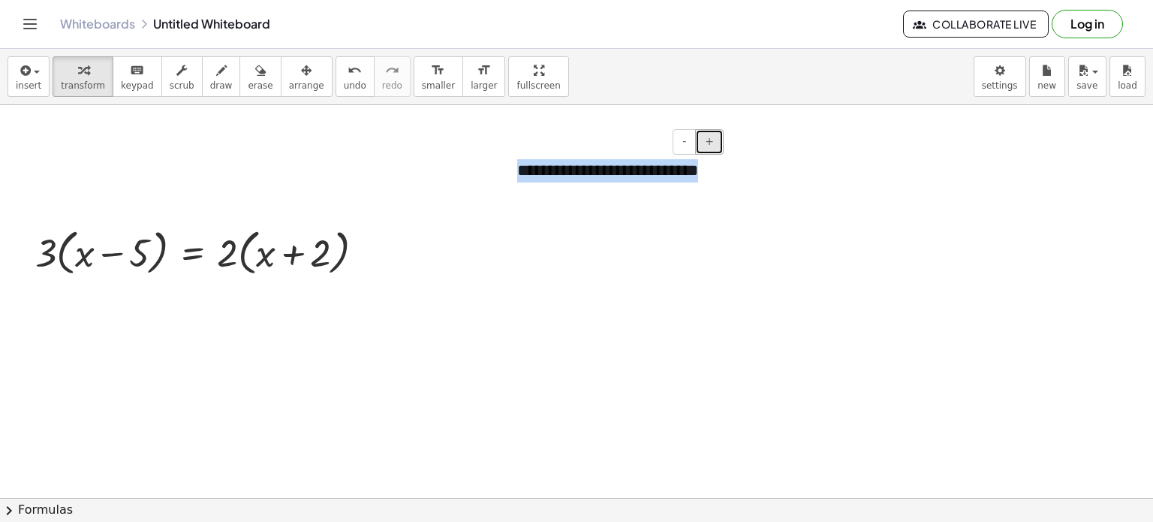
click at [717, 140] on button "+" at bounding box center [709, 142] width 29 height 26
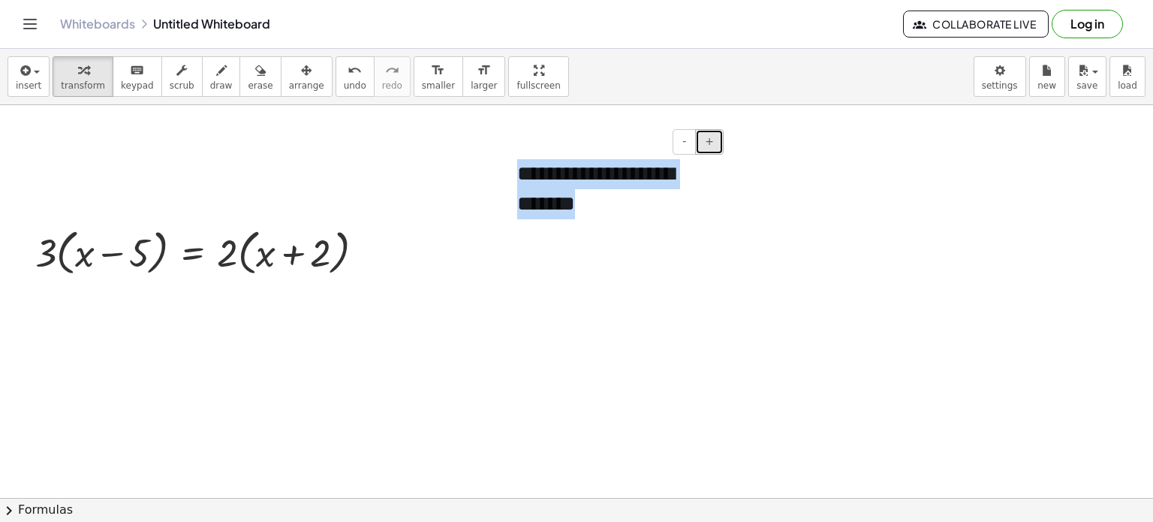
click at [717, 140] on button "+" at bounding box center [709, 142] width 29 height 26
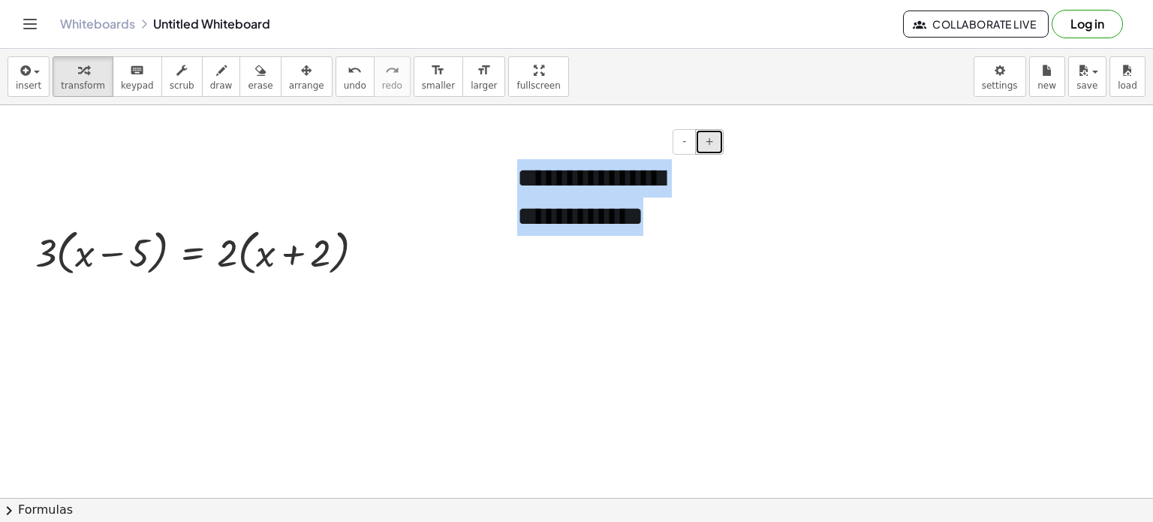
click at [717, 140] on button "+" at bounding box center [709, 142] width 29 height 26
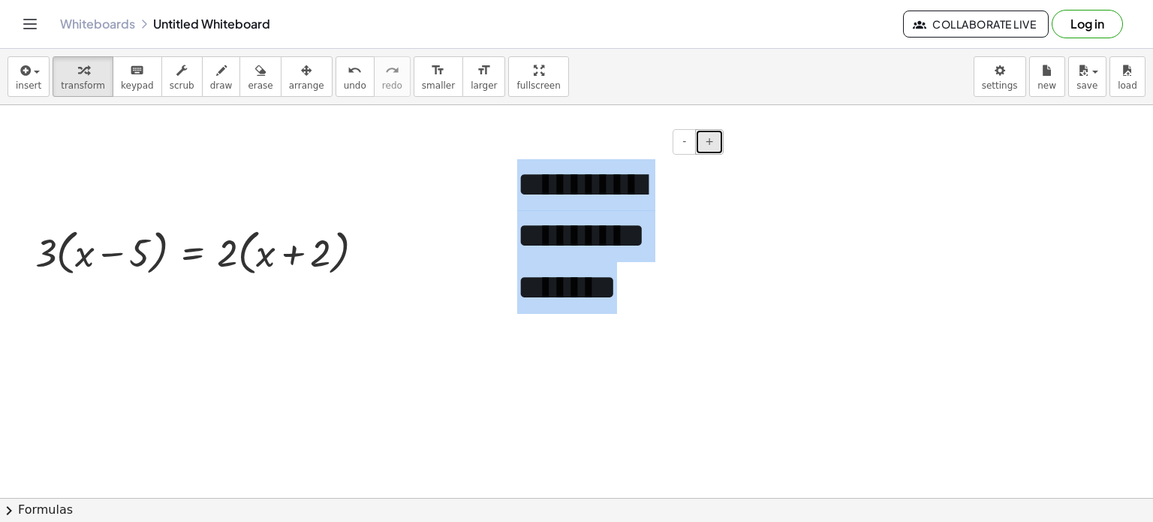
click at [717, 140] on button "+" at bounding box center [709, 142] width 29 height 26
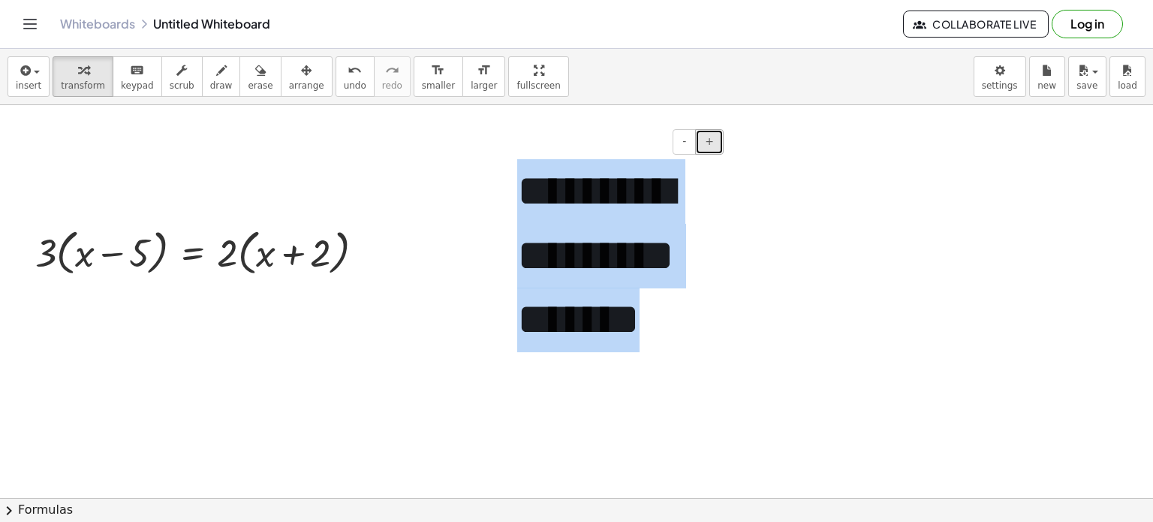
click at [717, 140] on button "+" at bounding box center [709, 142] width 29 height 26
click at [673, 263] on div "**********" at bounding box center [614, 288] width 225 height 288
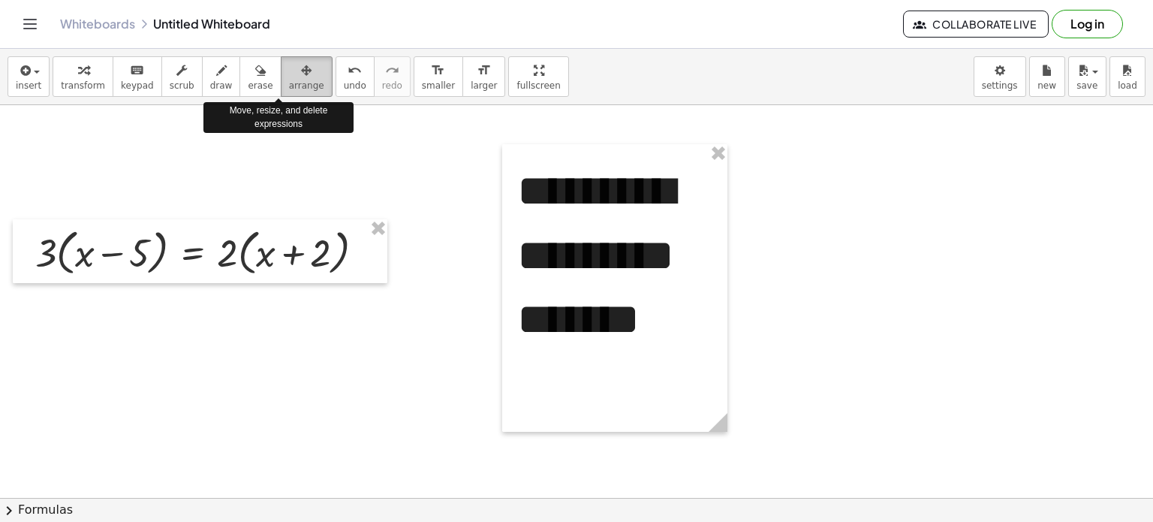
click at [289, 69] on div "button" at bounding box center [306, 70] width 35 height 18
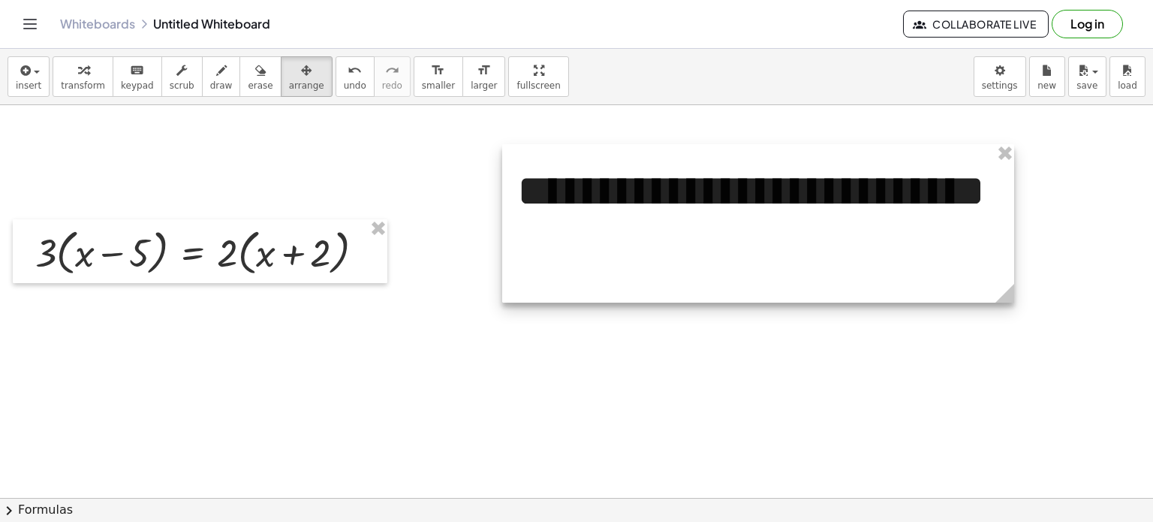
drag, startPoint x: 723, startPoint y: 409, endPoint x: 1010, endPoint y: 339, distance: 295.3
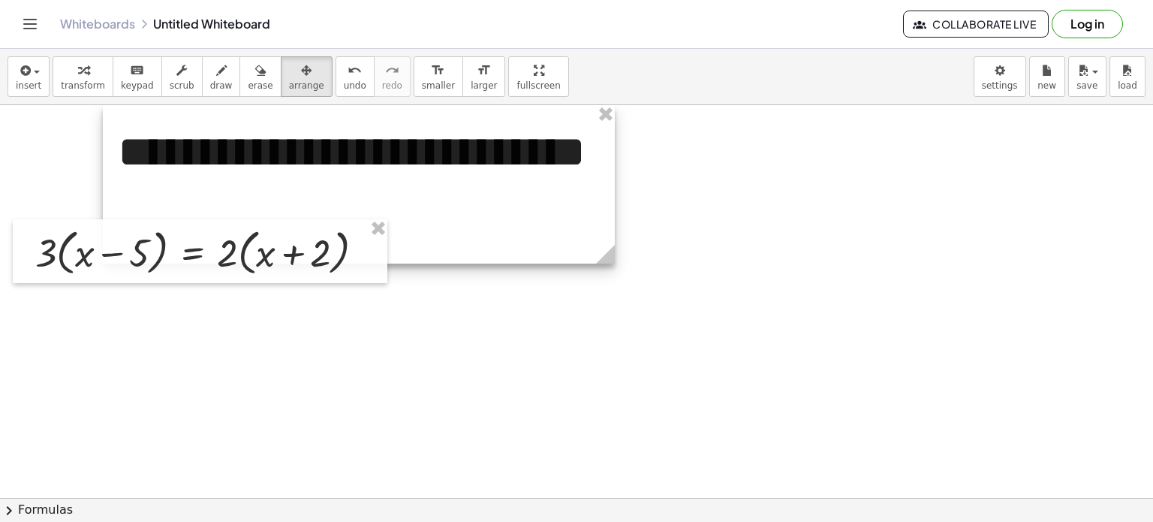
drag, startPoint x: 883, startPoint y: 205, endPoint x: 447, endPoint y: 137, distance: 440.6
click at [447, 137] on div at bounding box center [359, 184] width 512 height 158
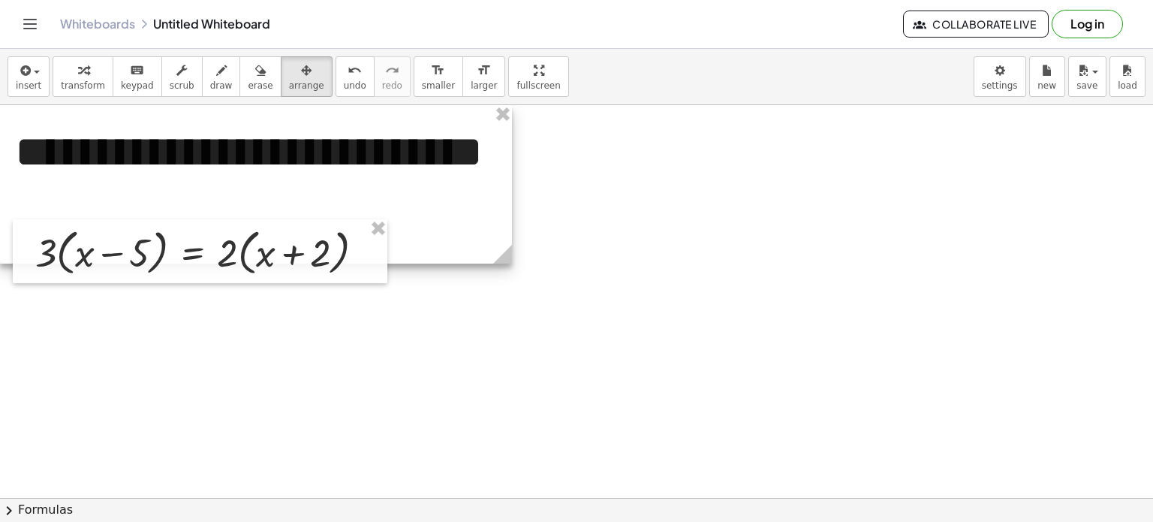
drag, startPoint x: 447, startPoint y: 137, endPoint x: 377, endPoint y: 125, distance: 71.6
click at [377, 125] on div at bounding box center [256, 184] width 512 height 158
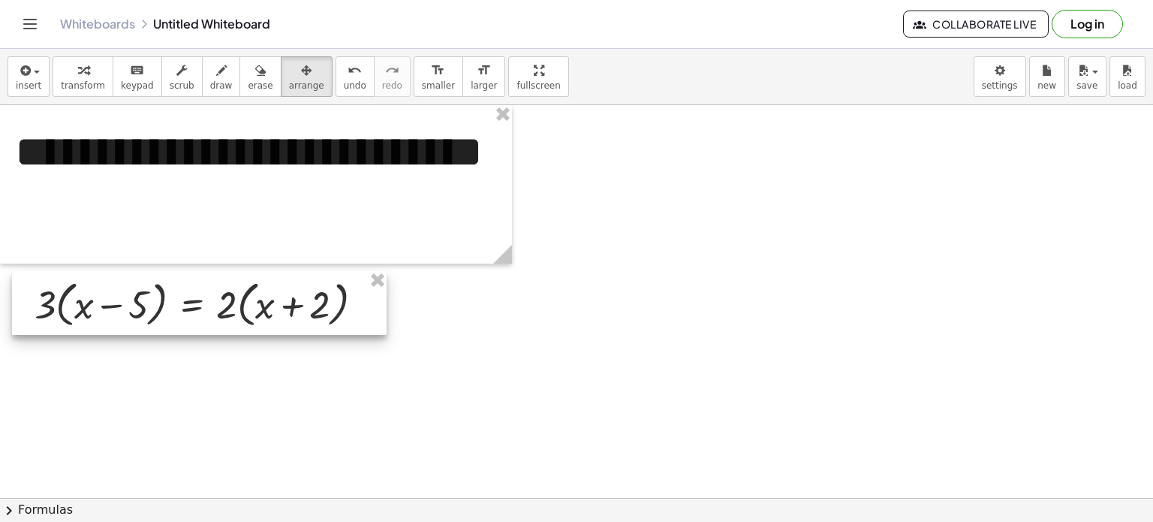
drag, startPoint x: 315, startPoint y: 236, endPoint x: 314, endPoint y: 287, distance: 51.1
click at [314, 287] on div at bounding box center [199, 303] width 375 height 65
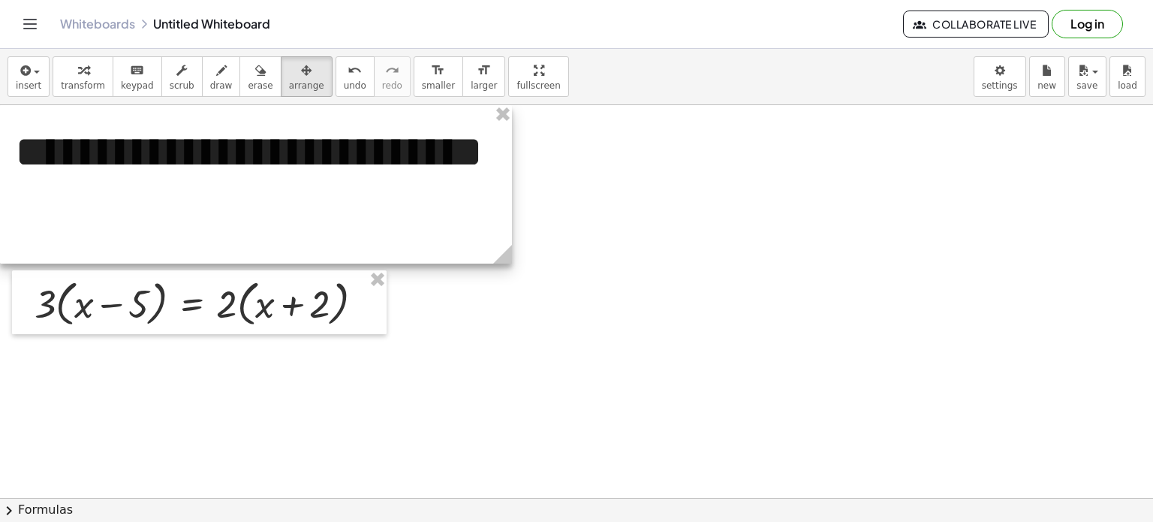
click at [511, 188] on div at bounding box center [256, 184] width 512 height 158
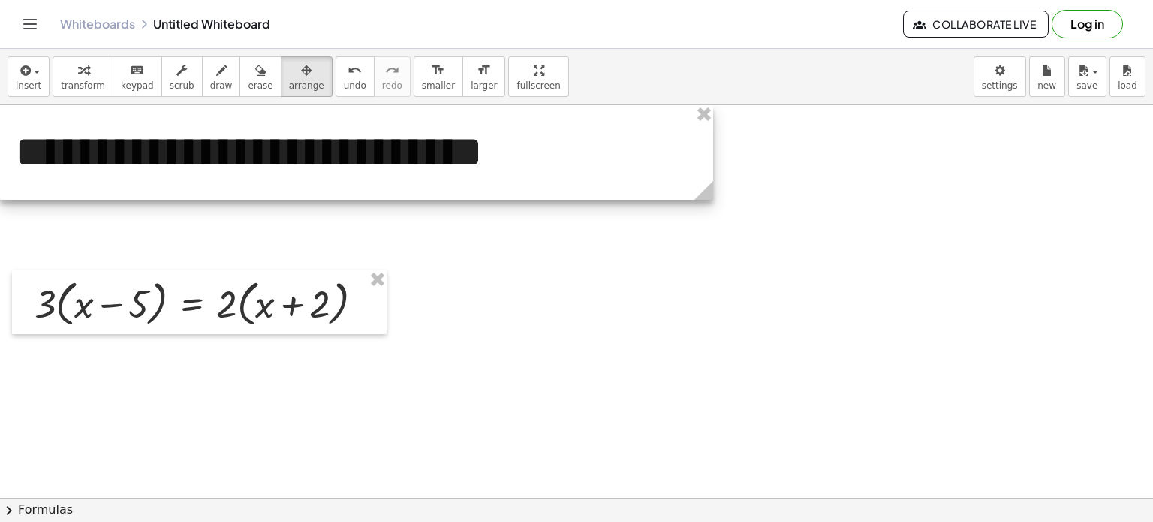
drag, startPoint x: 501, startPoint y: 260, endPoint x: 700, endPoint y: 230, distance: 201.2
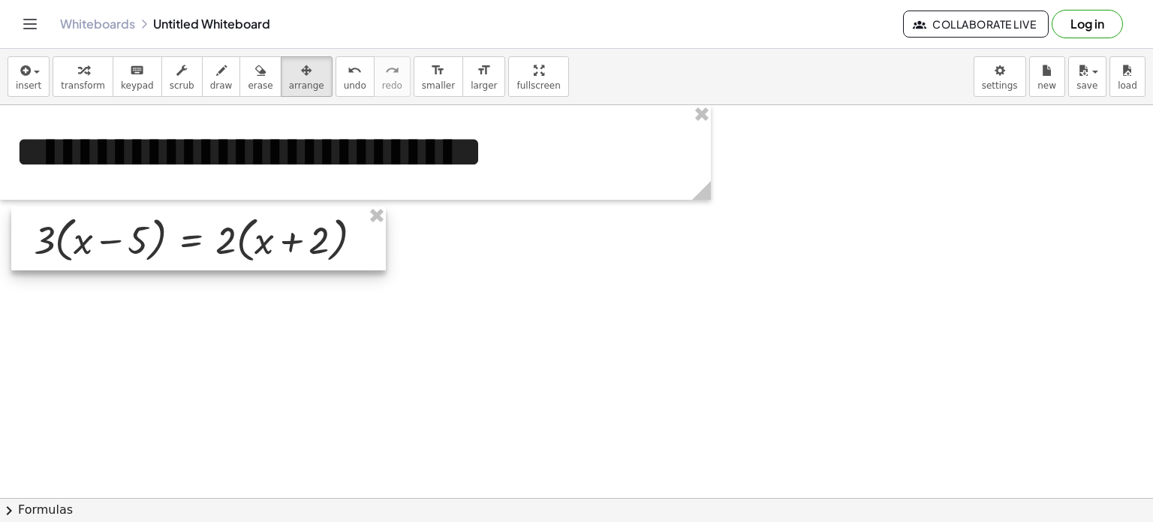
drag, startPoint x: 327, startPoint y: 280, endPoint x: 327, endPoint y: 224, distance: 56.3
click at [327, 224] on div at bounding box center [198, 238] width 375 height 65
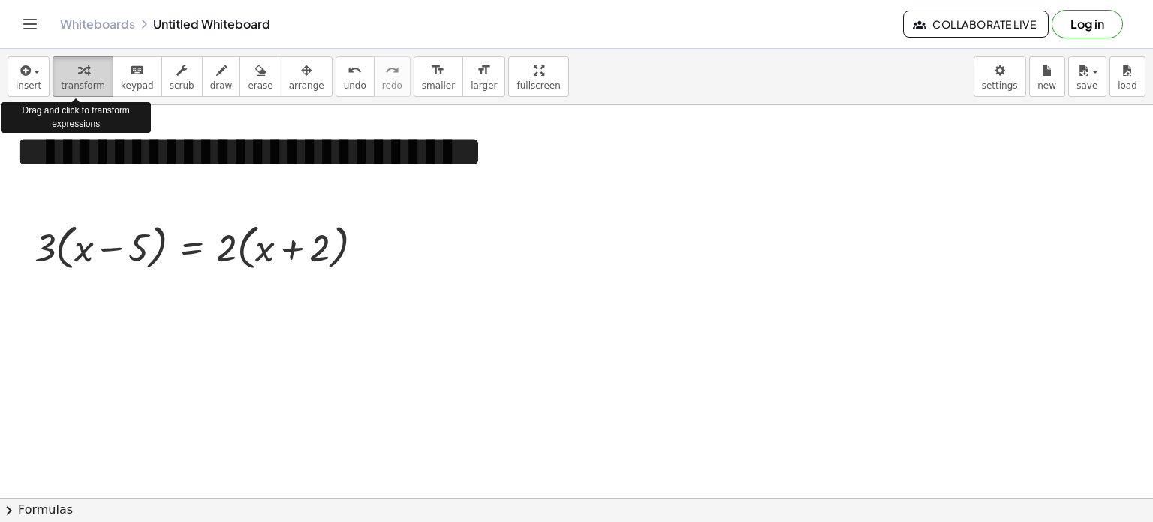
click at [78, 70] on icon "button" at bounding box center [83, 71] width 11 height 18
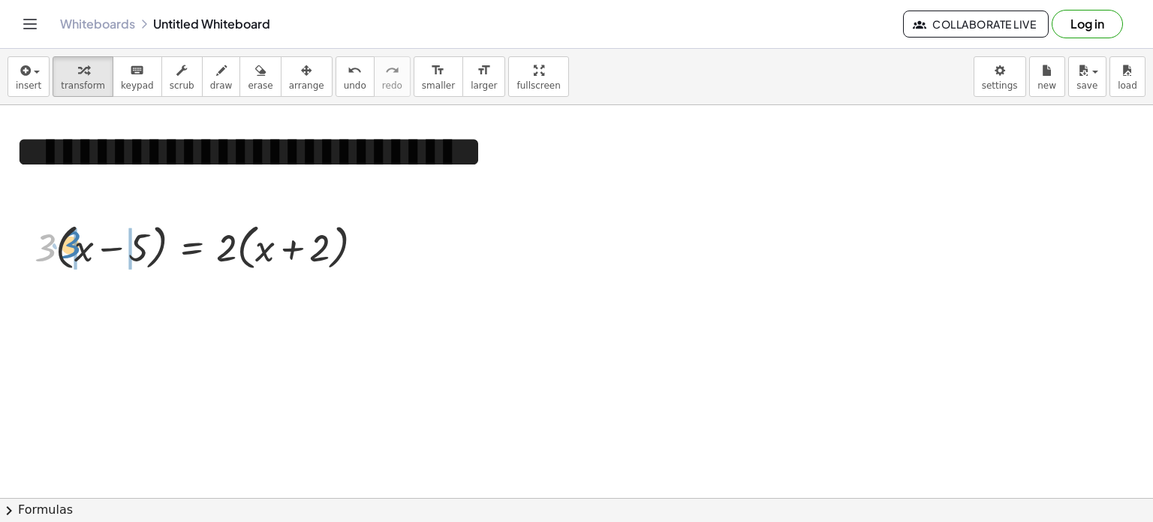
drag, startPoint x: 42, startPoint y: 236, endPoint x: 69, endPoint y: 236, distance: 27.0
click at [69, 236] on div at bounding box center [205, 246] width 356 height 57
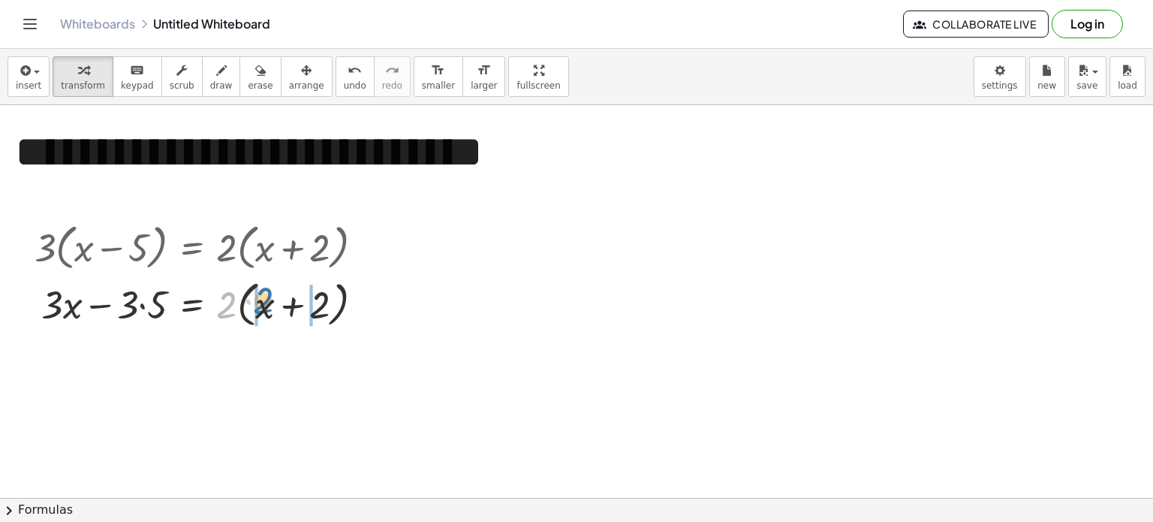
drag, startPoint x: 228, startPoint y: 297, endPoint x: 266, endPoint y: 297, distance: 37.5
click at [266, 297] on div at bounding box center [205, 302] width 356 height 57
drag, startPoint x: 166, startPoint y: 311, endPoint x: 151, endPoint y: 318, distance: 16.8
click at [151, 318] on div at bounding box center [205, 302] width 356 height 51
drag, startPoint x: 158, startPoint y: 312, endPoint x: 128, endPoint y: 316, distance: 31.0
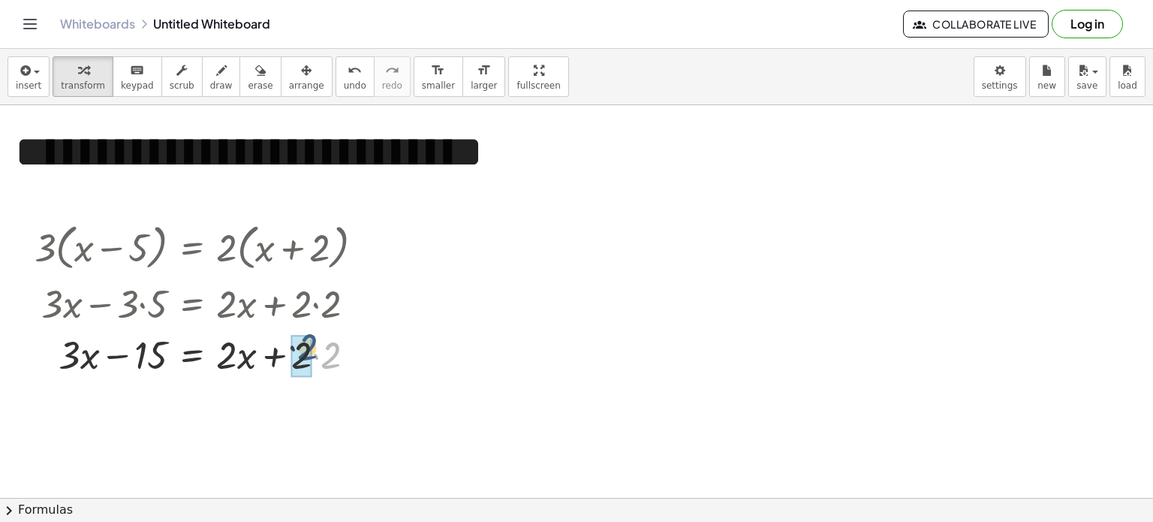
drag, startPoint x: 340, startPoint y: 363, endPoint x: 315, endPoint y: 360, distance: 25.0
click at [315, 360] on div at bounding box center [205, 353] width 356 height 51
click at [140, 357] on div at bounding box center [205, 353] width 356 height 51
drag, startPoint x: 141, startPoint y: 355, endPoint x: 296, endPoint y: 355, distance: 154.7
click at [296, 355] on div at bounding box center [205, 353] width 356 height 51
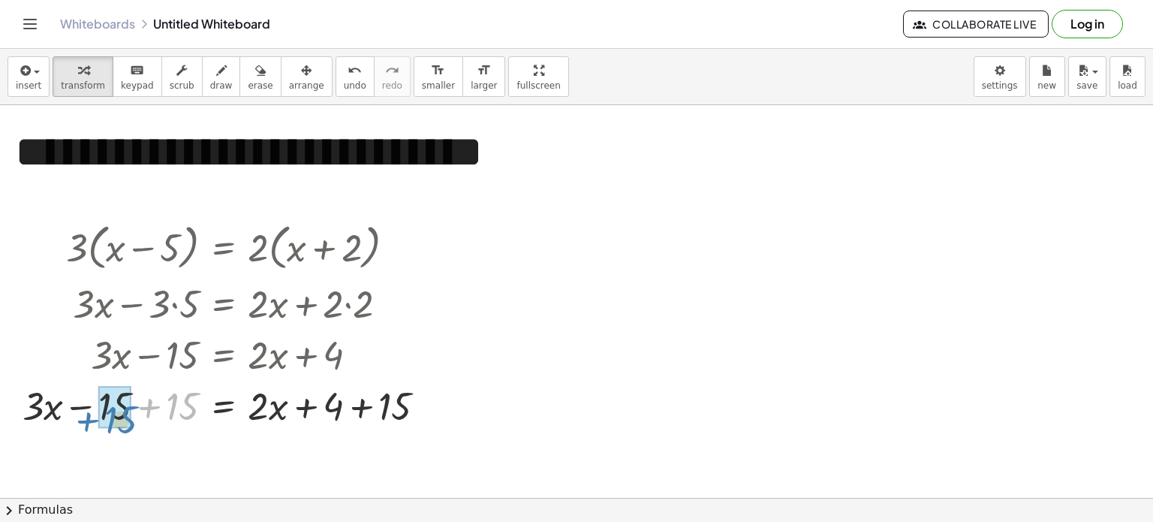
drag, startPoint x: 190, startPoint y: 405, endPoint x: 128, endPoint y: 417, distance: 63.3
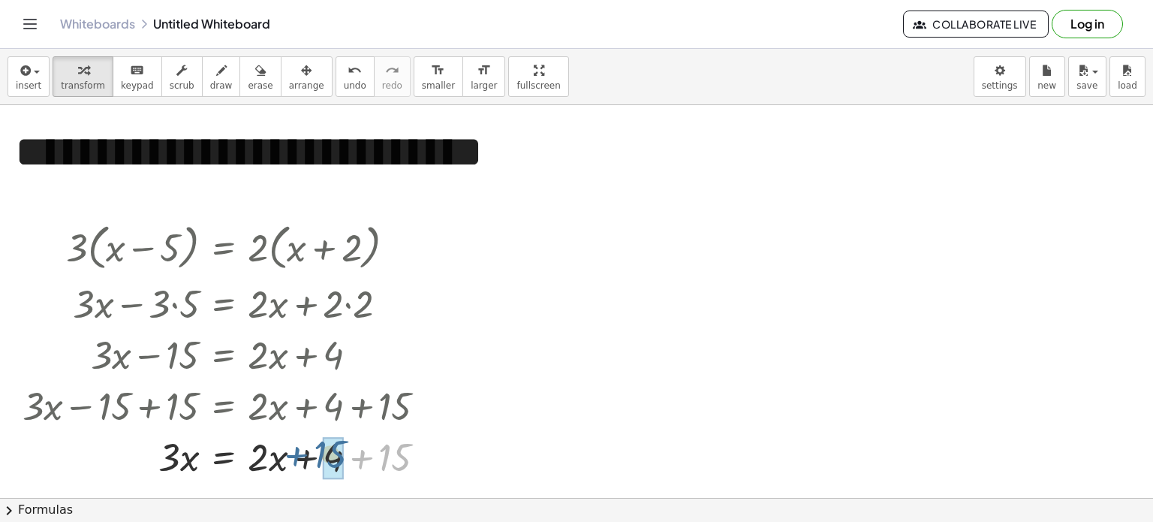
drag, startPoint x: 399, startPoint y: 455, endPoint x: 341, endPoint y: 456, distance: 58.6
drag, startPoint x: 267, startPoint y: 463, endPoint x: 393, endPoint y: 456, distance: 125.6
click at [393, 456] on div at bounding box center [230, 455] width 430 height 51
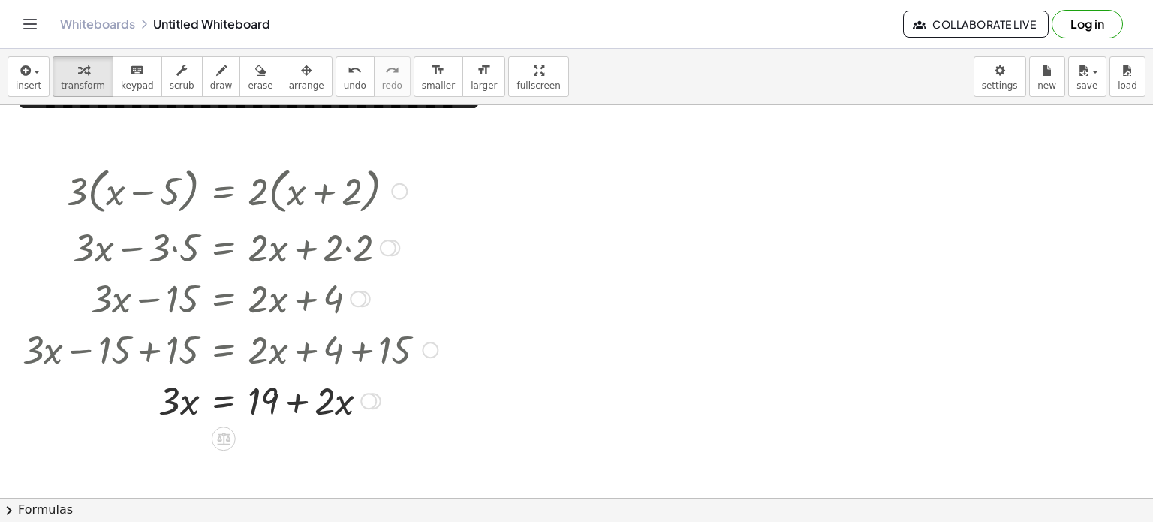
scroll to position [72, 0]
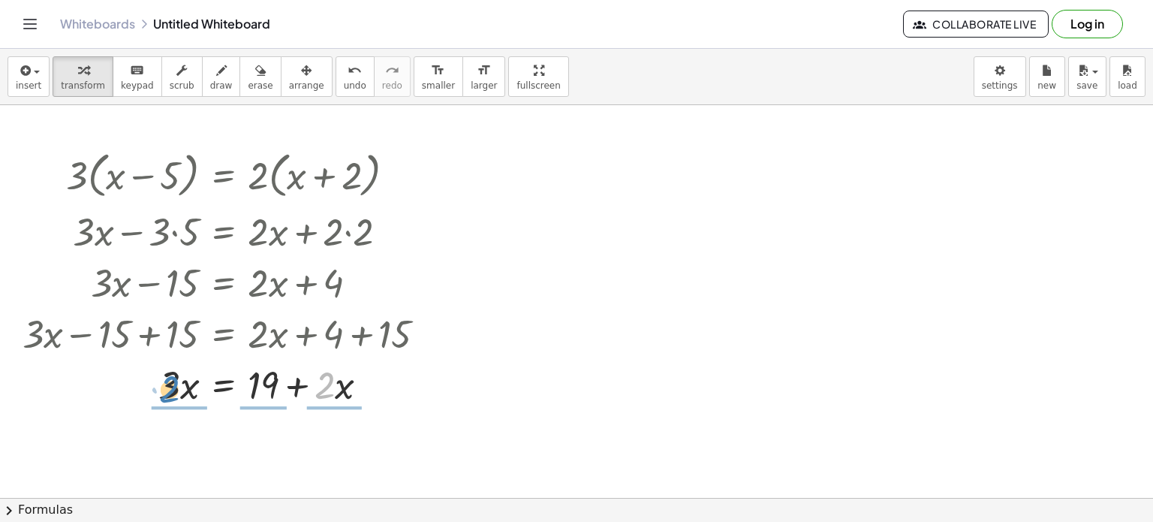
drag, startPoint x: 333, startPoint y: 385, endPoint x: 177, endPoint y: 387, distance: 156.2
click at [177, 387] on div at bounding box center [230, 383] width 430 height 51
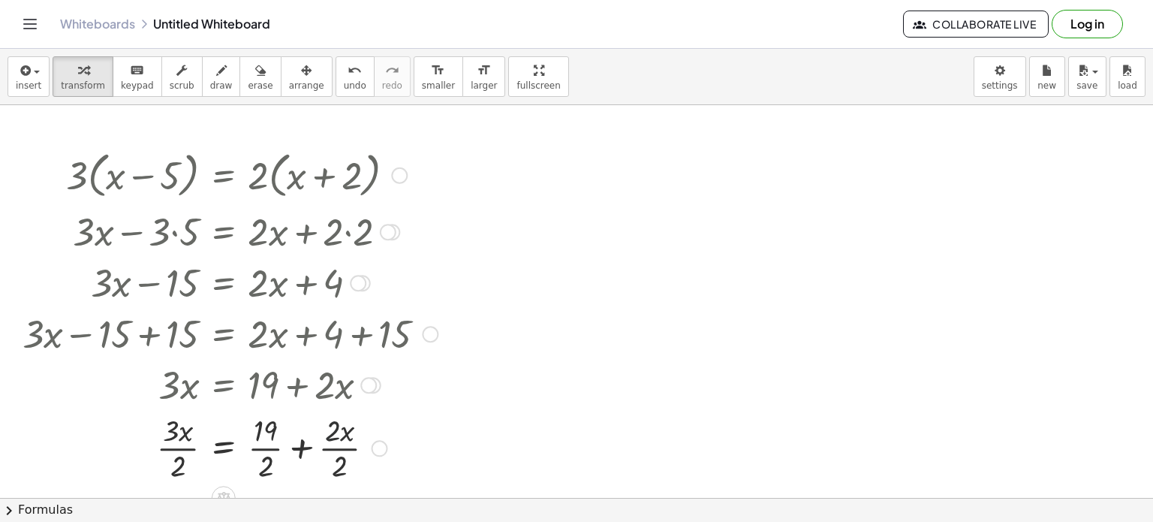
click at [330, 432] on div at bounding box center [230, 446] width 430 height 75
drag, startPoint x: 331, startPoint y: 433, endPoint x: 339, endPoint y: 457, distance: 25.2
click at [344, 81] on span "undo" at bounding box center [355, 85] width 23 height 11
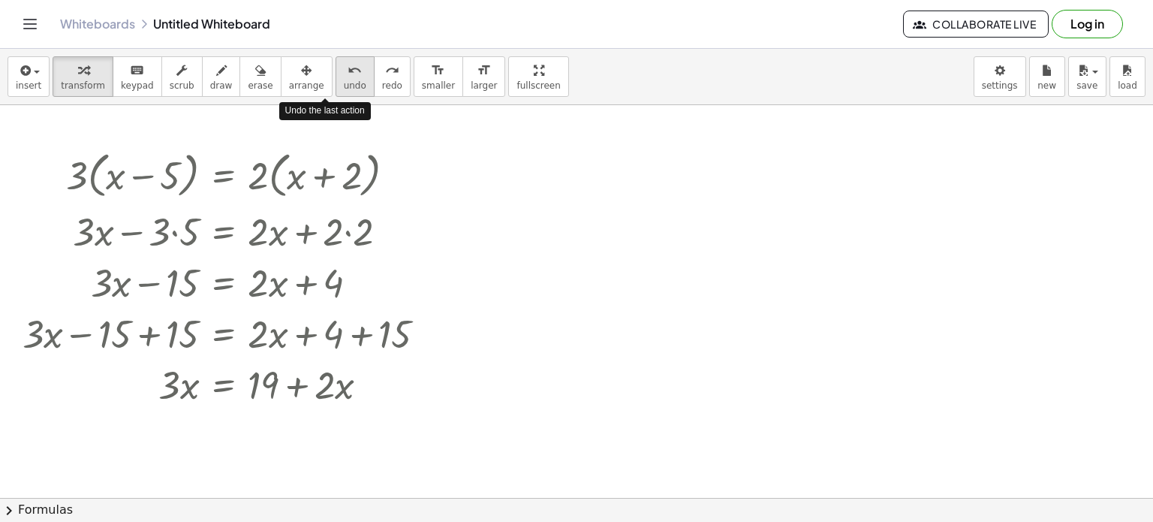
click at [344, 81] on span "undo" at bounding box center [355, 85] width 23 height 11
drag, startPoint x: 321, startPoint y: 372, endPoint x: 336, endPoint y: 376, distance: 16.4
click at [336, 376] on div at bounding box center [228, 383] width 422 height 51
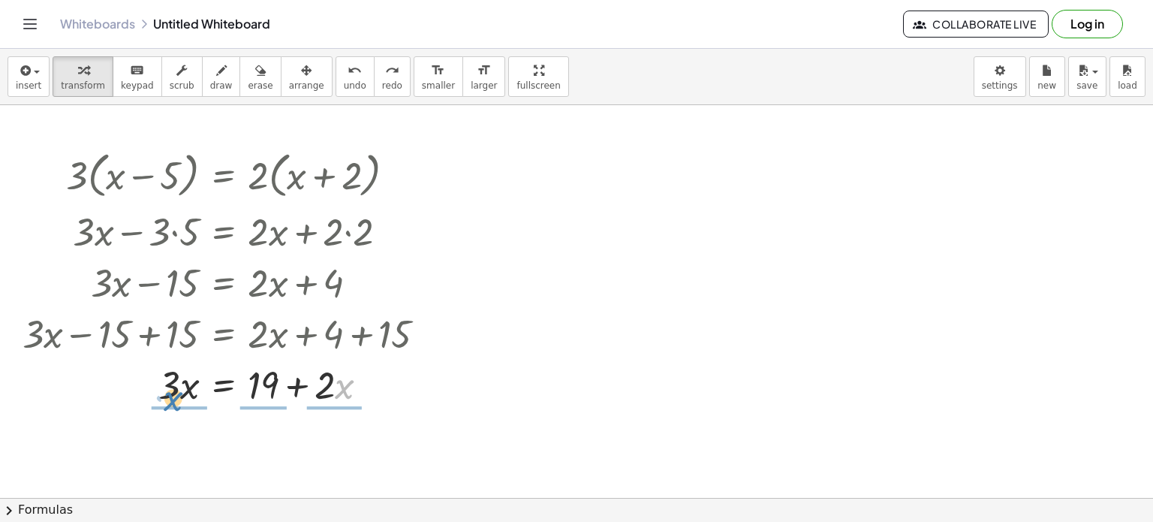
drag, startPoint x: 348, startPoint y: 384, endPoint x: 167, endPoint y: 391, distance: 181.8
click at [167, 391] on div at bounding box center [228, 383] width 422 height 51
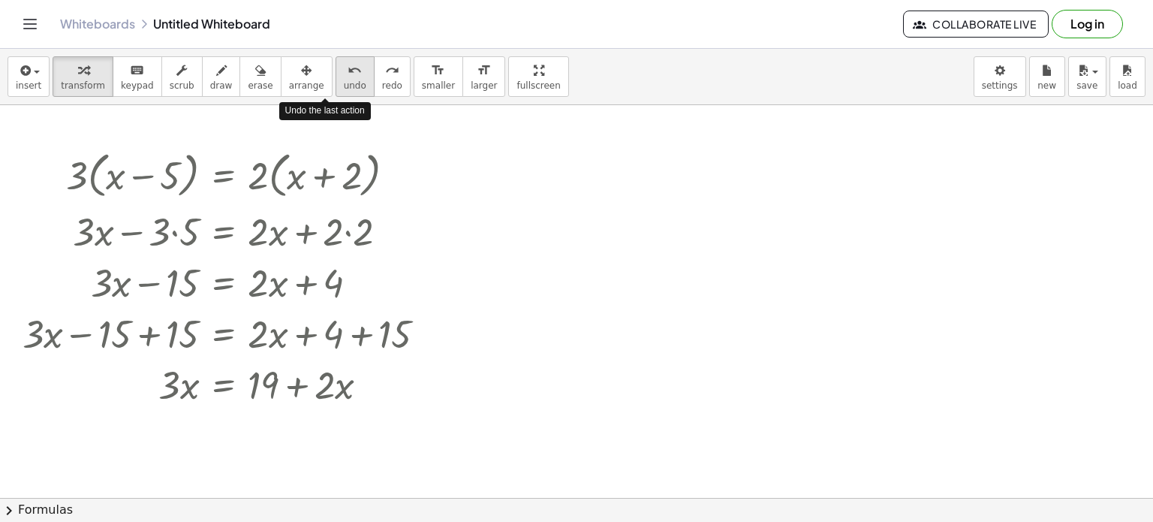
click at [348, 68] on icon "undo" at bounding box center [355, 71] width 14 height 18
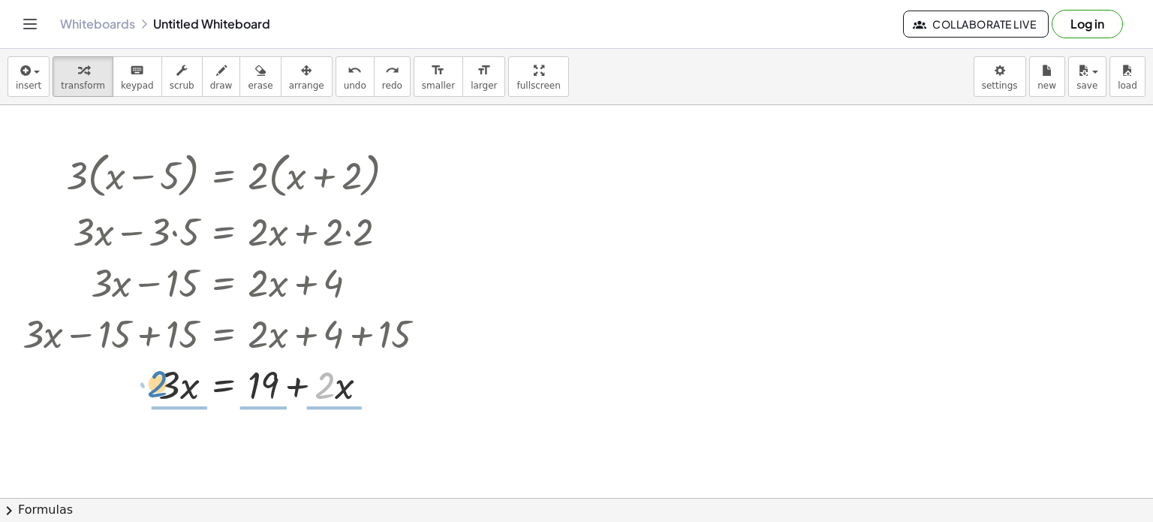
drag, startPoint x: 324, startPoint y: 373, endPoint x: 159, endPoint y: 371, distance: 165.2
click at [159, 371] on div at bounding box center [228, 383] width 422 height 51
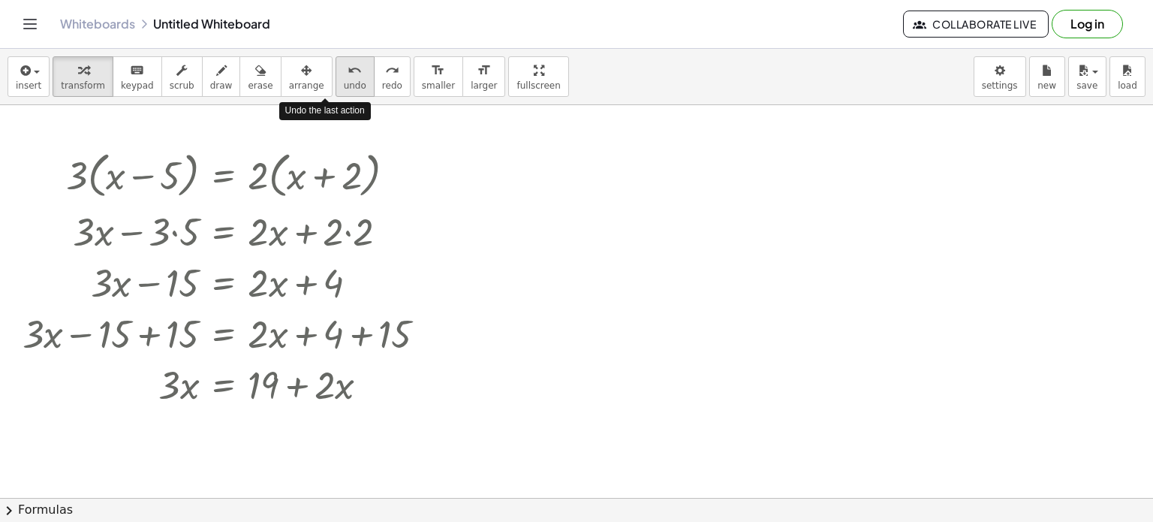
click at [348, 65] on icon "undo" at bounding box center [355, 71] width 14 height 18
drag, startPoint x: 347, startPoint y: 382, endPoint x: 336, endPoint y: 378, distance: 11.4
click at [336, 378] on div at bounding box center [228, 383] width 422 height 51
drag, startPoint x: 181, startPoint y: 384, endPoint x: 144, endPoint y: 375, distance: 37.7
click at [144, 375] on div at bounding box center [228, 383] width 422 height 51
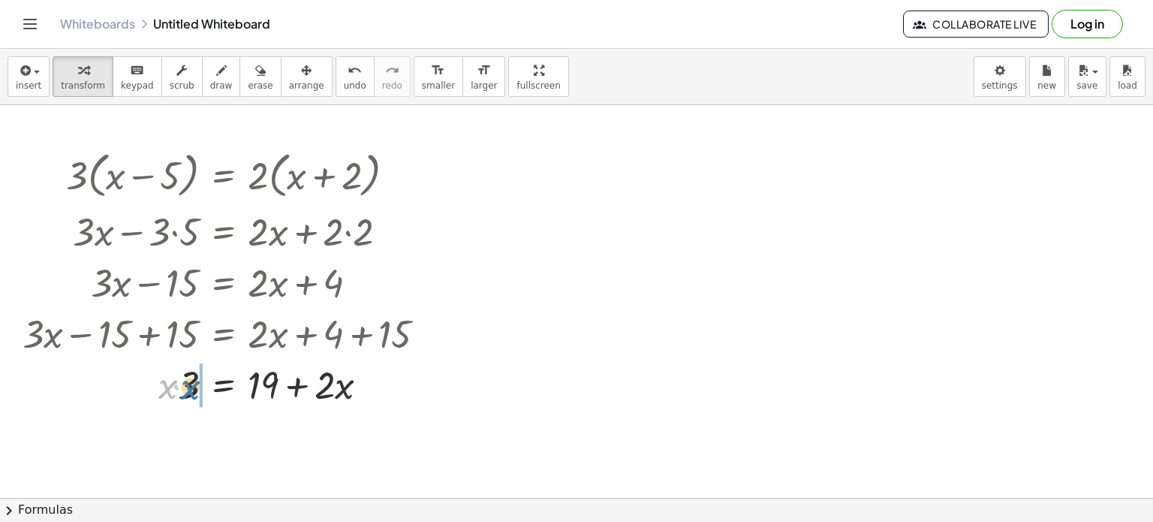
drag, startPoint x: 168, startPoint y: 369, endPoint x: 189, endPoint y: 369, distance: 21.0
click at [189, 369] on div at bounding box center [228, 383] width 422 height 51
drag, startPoint x: 324, startPoint y: 371, endPoint x: 159, endPoint y: 369, distance: 165.2
click at [159, 369] on div at bounding box center [228, 383] width 422 height 51
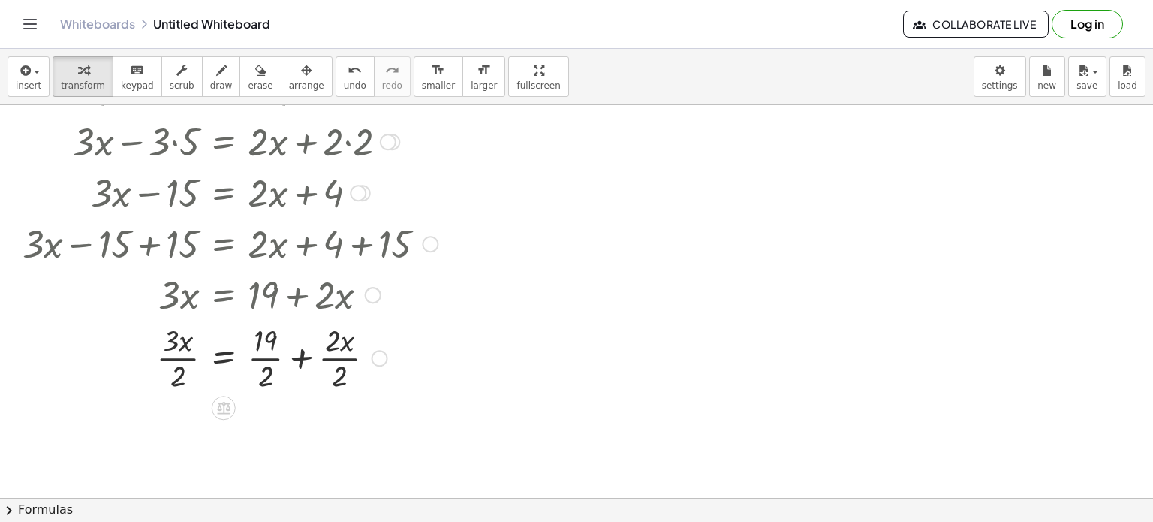
scroll to position [171, 0]
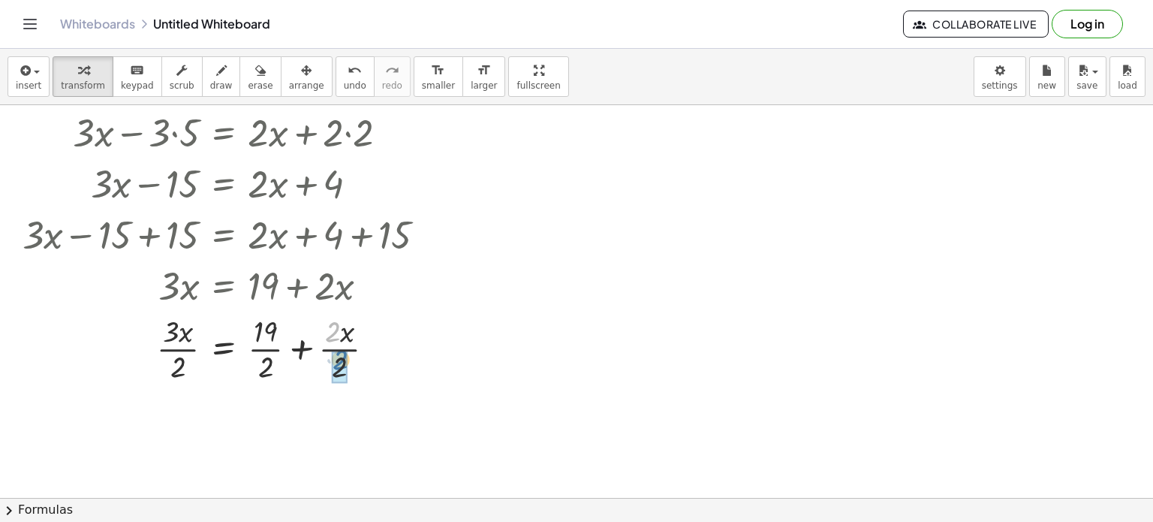
drag, startPoint x: 333, startPoint y: 332, endPoint x: 341, endPoint y: 360, distance: 29.0
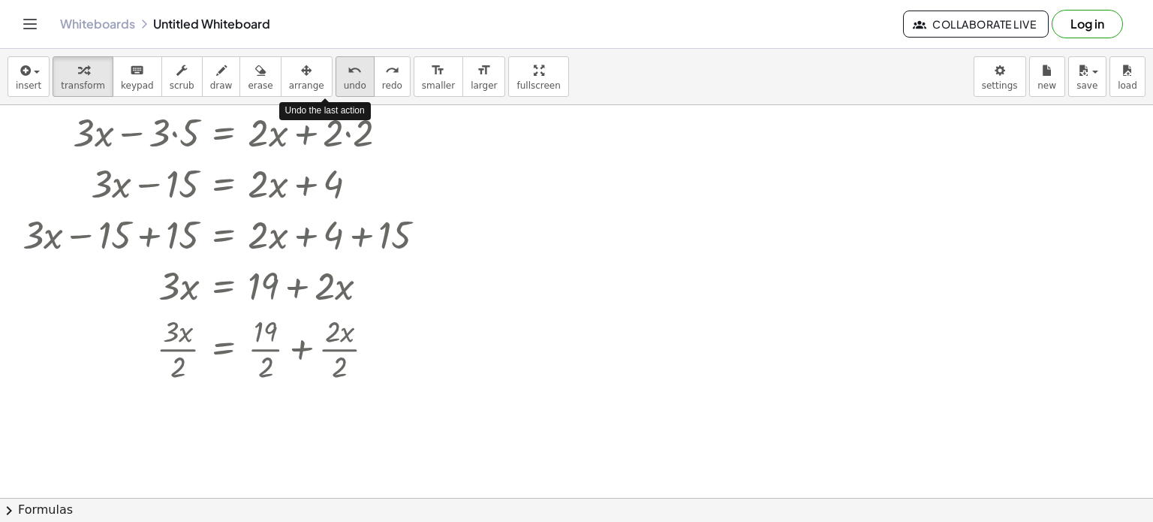
click at [344, 83] on span "undo" at bounding box center [355, 85] width 23 height 11
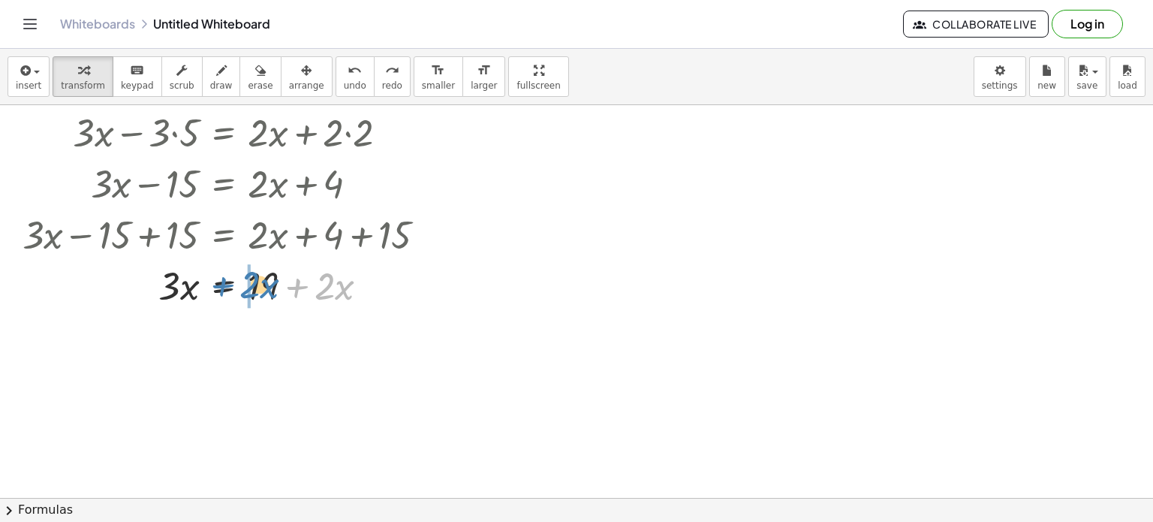
drag, startPoint x: 299, startPoint y: 276, endPoint x: 225, endPoint y: 274, distance: 73.6
click at [225, 274] on div at bounding box center [228, 284] width 422 height 51
drag, startPoint x: 339, startPoint y: 282, endPoint x: 261, endPoint y: 274, distance: 77.8
click at [261, 274] on div at bounding box center [228, 284] width 422 height 51
drag, startPoint x: 297, startPoint y: 285, endPoint x: 107, endPoint y: 278, distance: 190.1
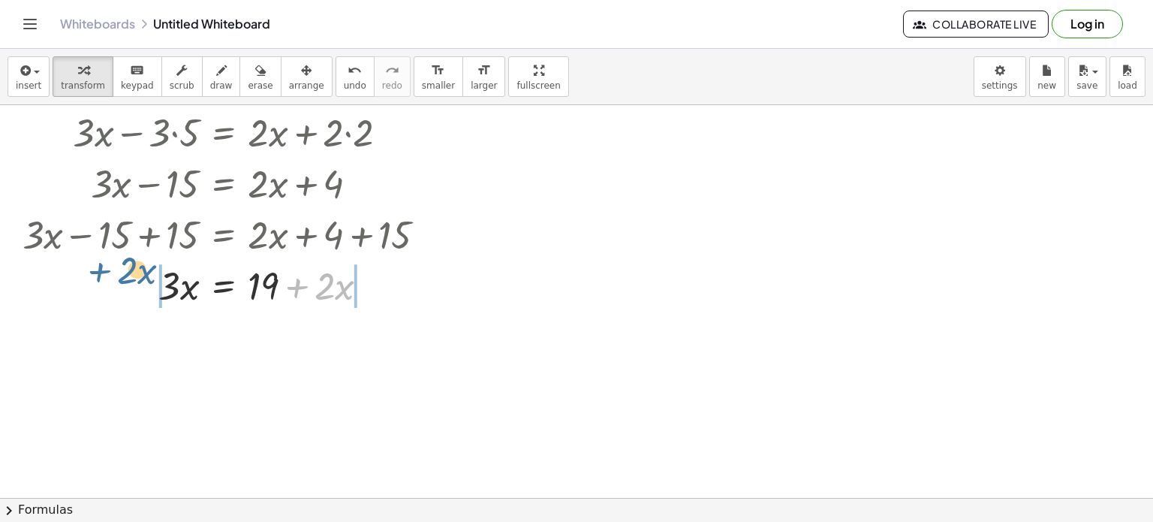
click at [107, 278] on div at bounding box center [228, 284] width 422 height 51
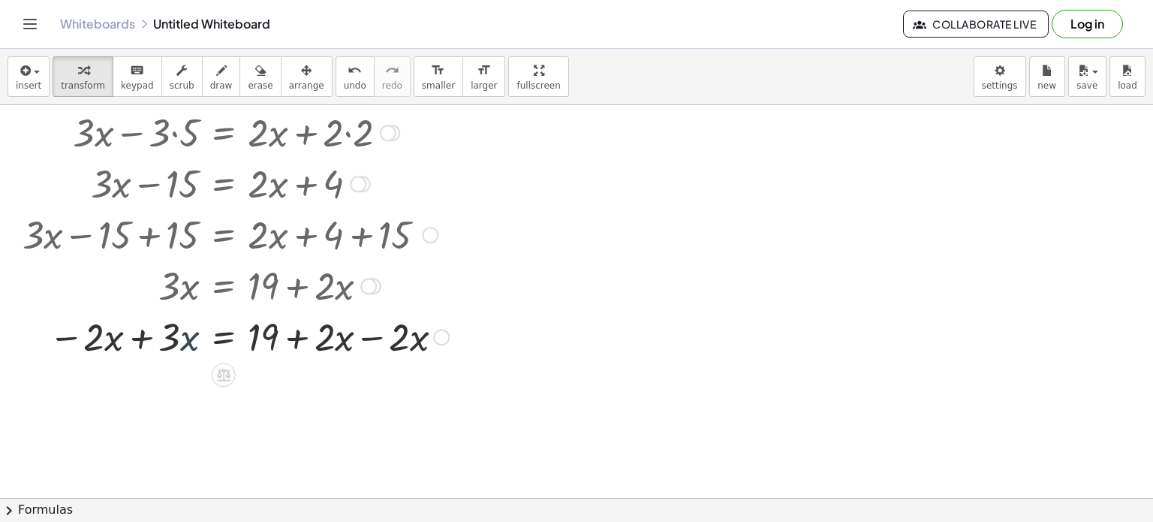
click at [183, 338] on div at bounding box center [235, 335] width 441 height 51
drag, startPoint x: 101, startPoint y: 331, endPoint x: 178, endPoint y: 329, distance: 77.4
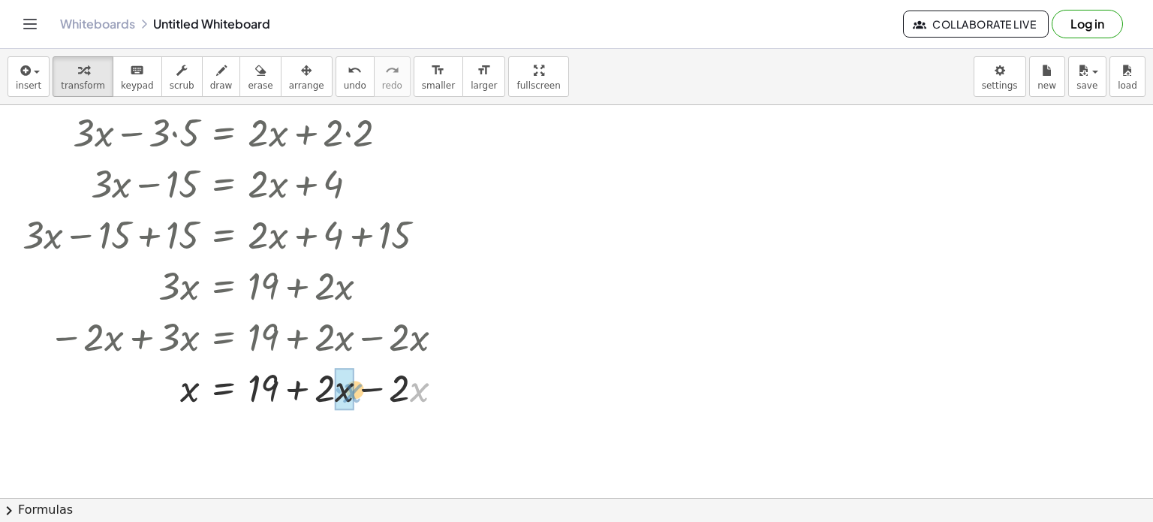
drag, startPoint x: 410, startPoint y: 387, endPoint x: 328, endPoint y: 390, distance: 81.9
click at [328, 390] on div at bounding box center [239, 386] width 448 height 51
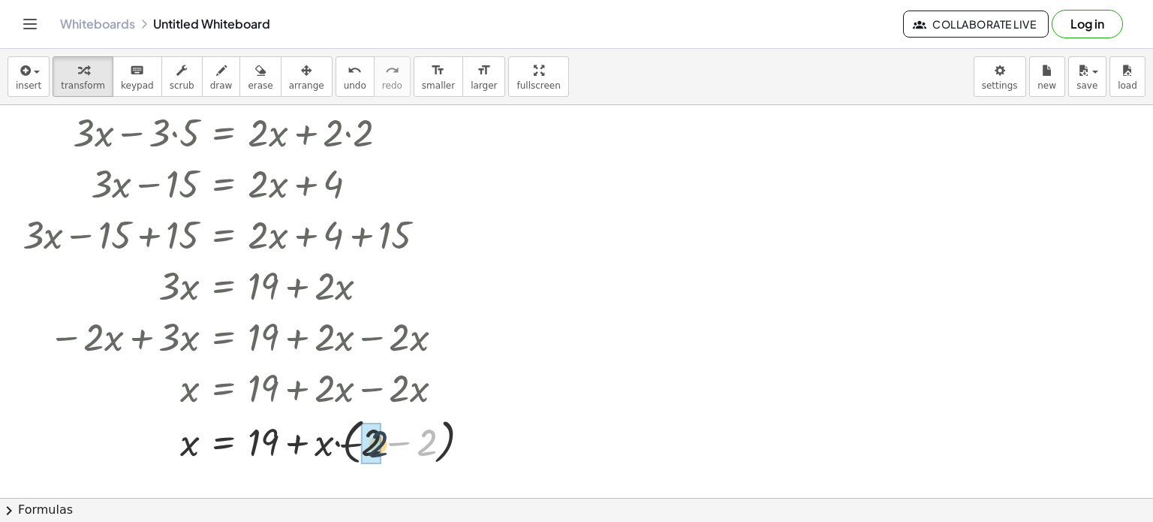
drag, startPoint x: 430, startPoint y: 444, endPoint x: 369, endPoint y: 446, distance: 60.8
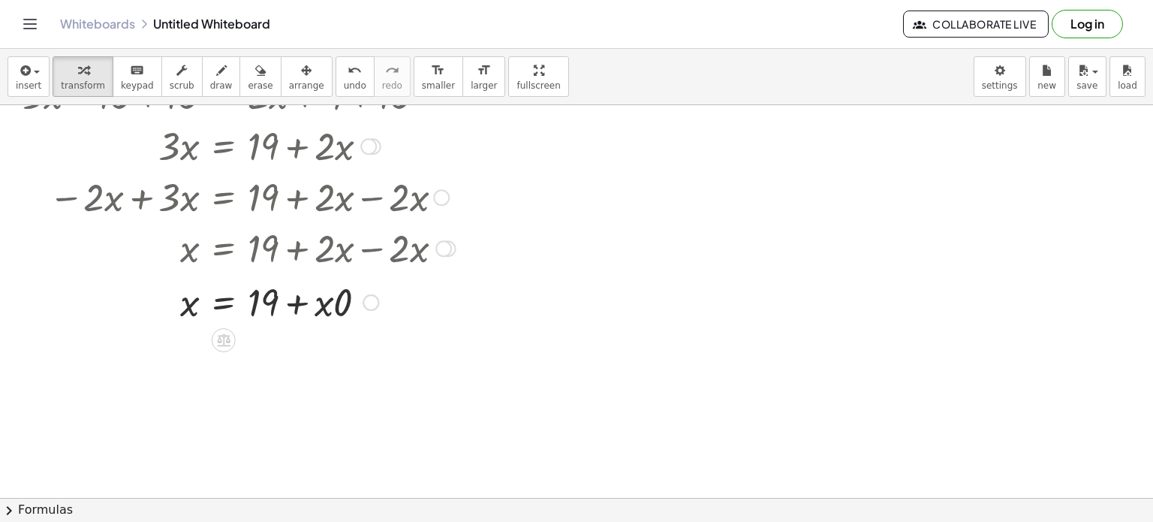
scroll to position [318, 0]
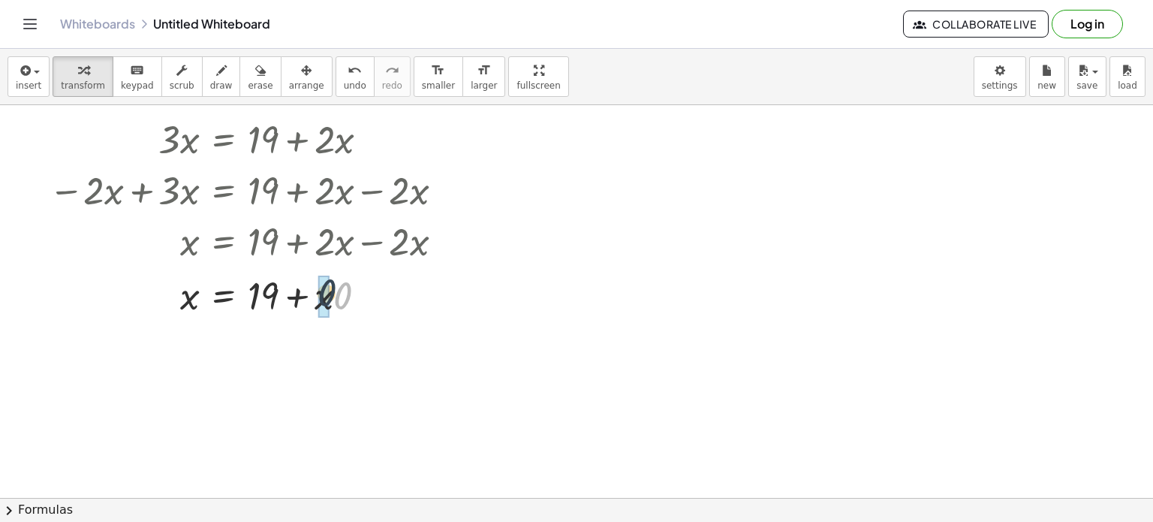
drag, startPoint x: 339, startPoint y: 304, endPoint x: 322, endPoint y: 304, distance: 17.3
drag, startPoint x: 323, startPoint y: 351, endPoint x: 259, endPoint y: 352, distance: 63.8
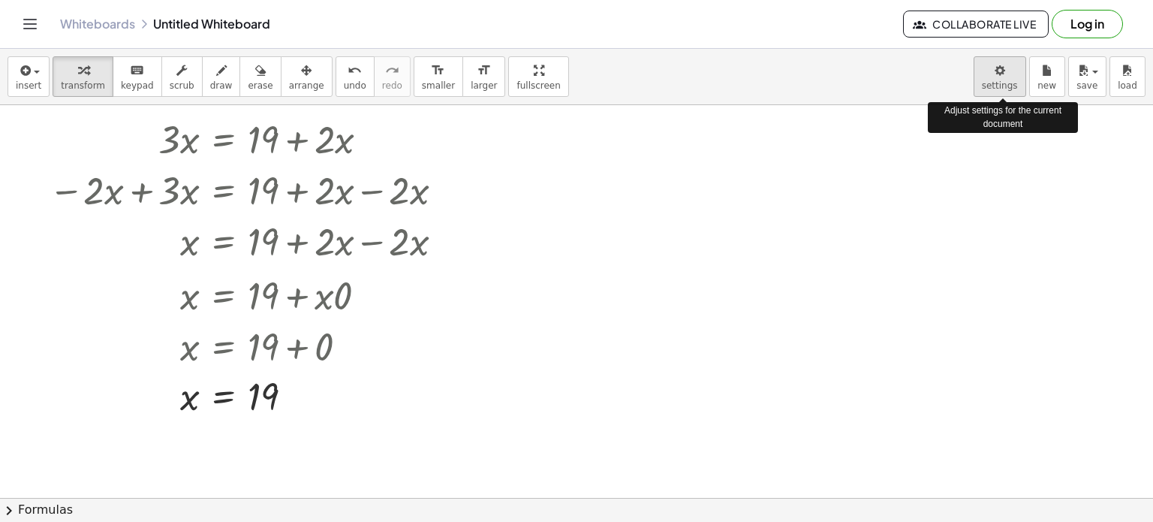
click at [1000, 77] on body "Graspable Math Activities Get Started Activity Bank Assigned Work Classes White…" at bounding box center [576, 261] width 1153 height 522
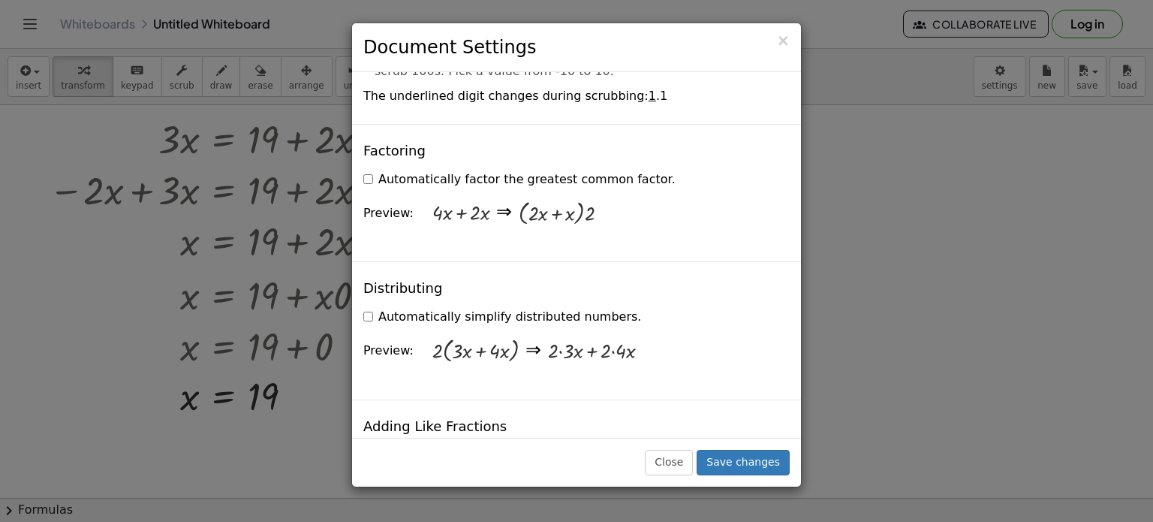
scroll to position [1032, 0]
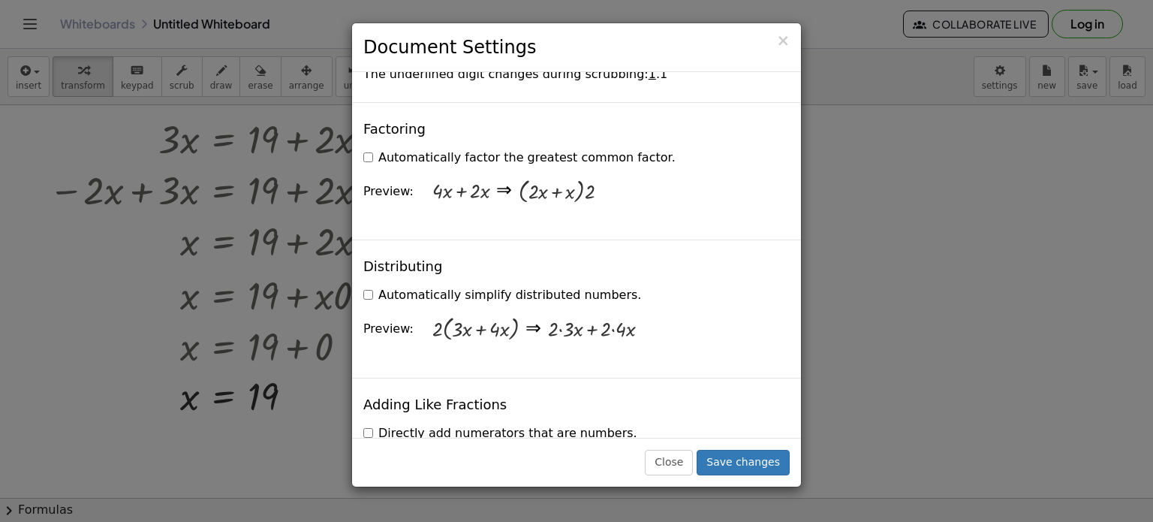
drag, startPoint x: 796, startPoint y: 242, endPoint x: 553, endPoint y: 416, distance: 299.2
click at [553, 441] on div "· 4 · 5" at bounding box center [645, 470] width 278 height 59
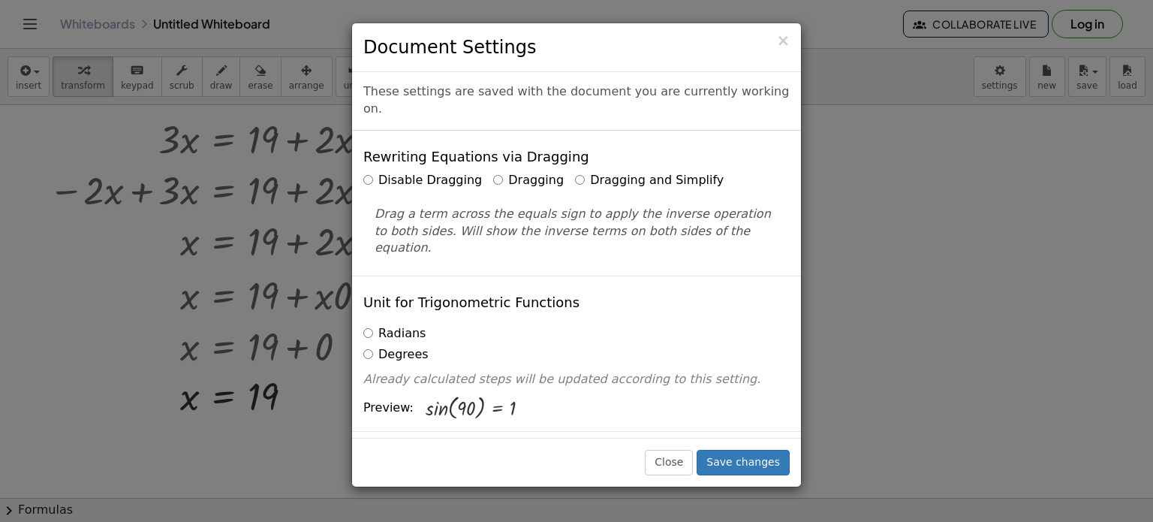
scroll to position [7, 0]
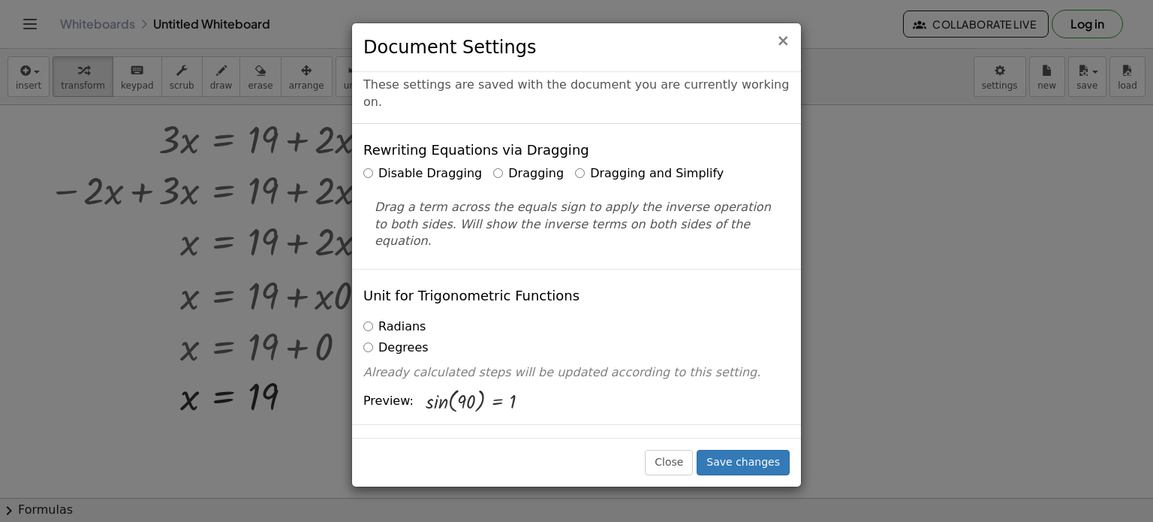
click at [784, 35] on span "×" at bounding box center [783, 41] width 14 height 18
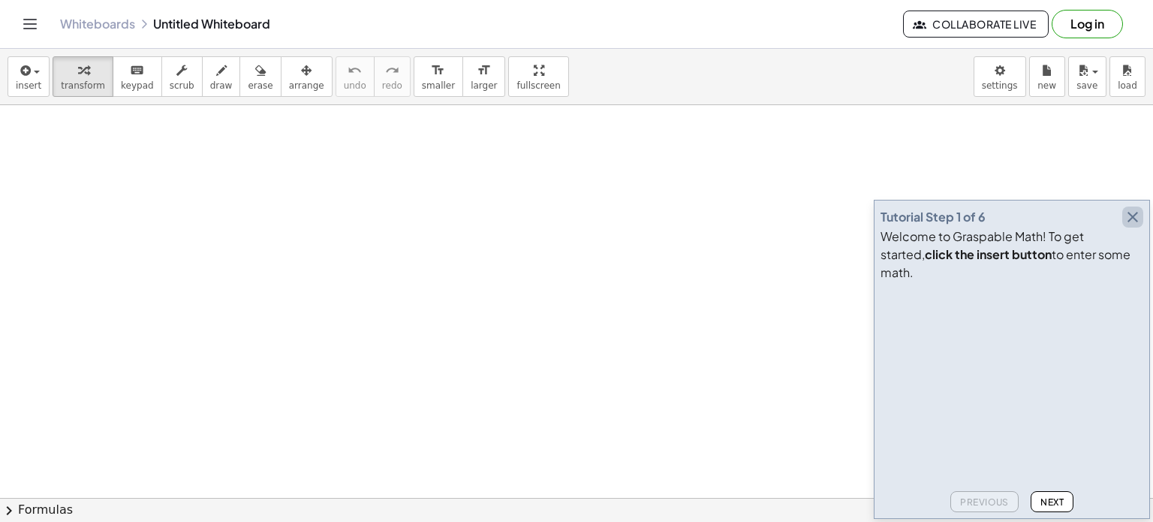
click at [1137, 226] on icon "button" at bounding box center [1133, 217] width 18 height 18
